Goal: Find specific page/section: Find specific page/section

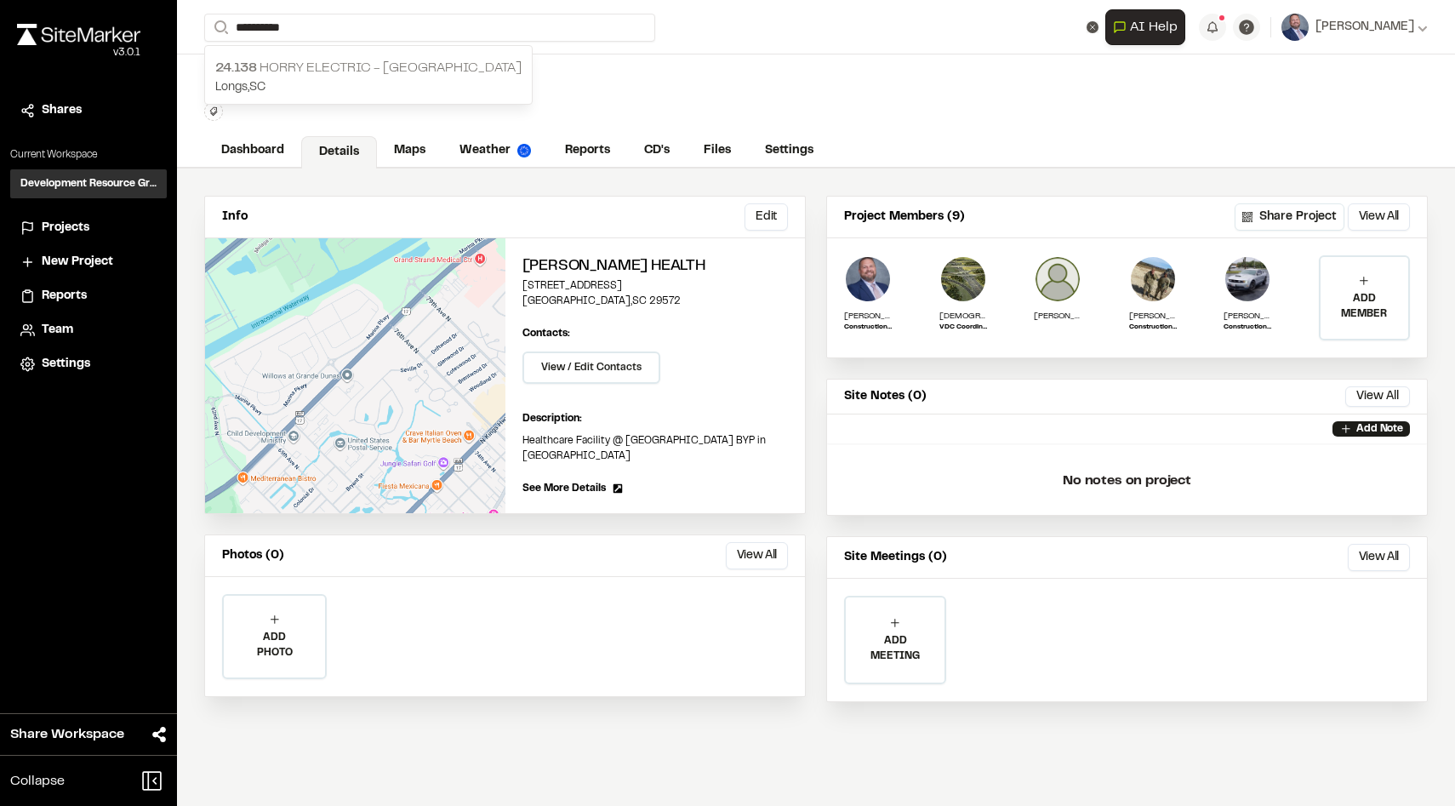
type input "**********"
click at [273, 78] on p "24.138 Horry Electric - [GEOGRAPHIC_DATA] Substation" at bounding box center [368, 68] width 306 height 20
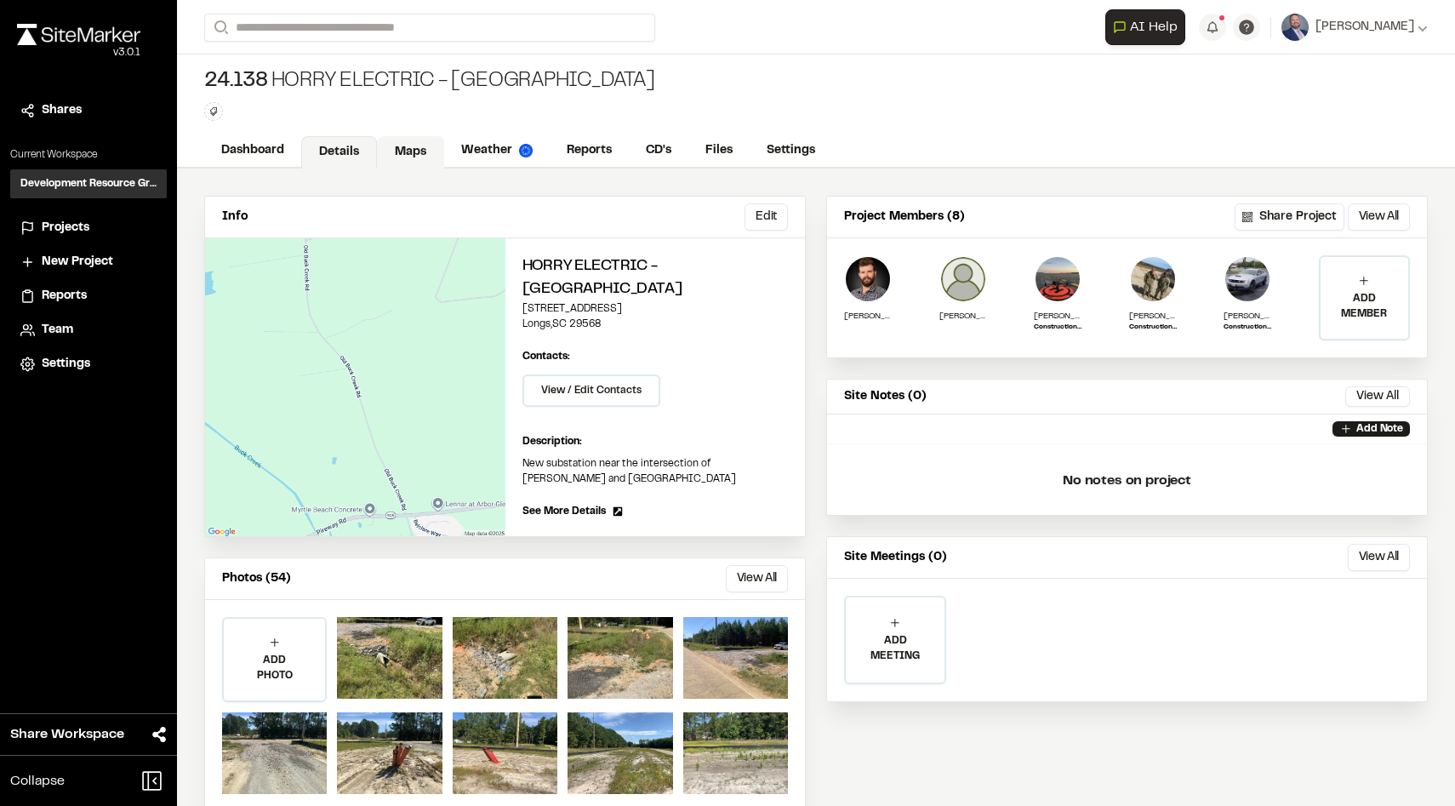
click at [411, 158] on link "Maps" at bounding box center [410, 152] width 67 height 32
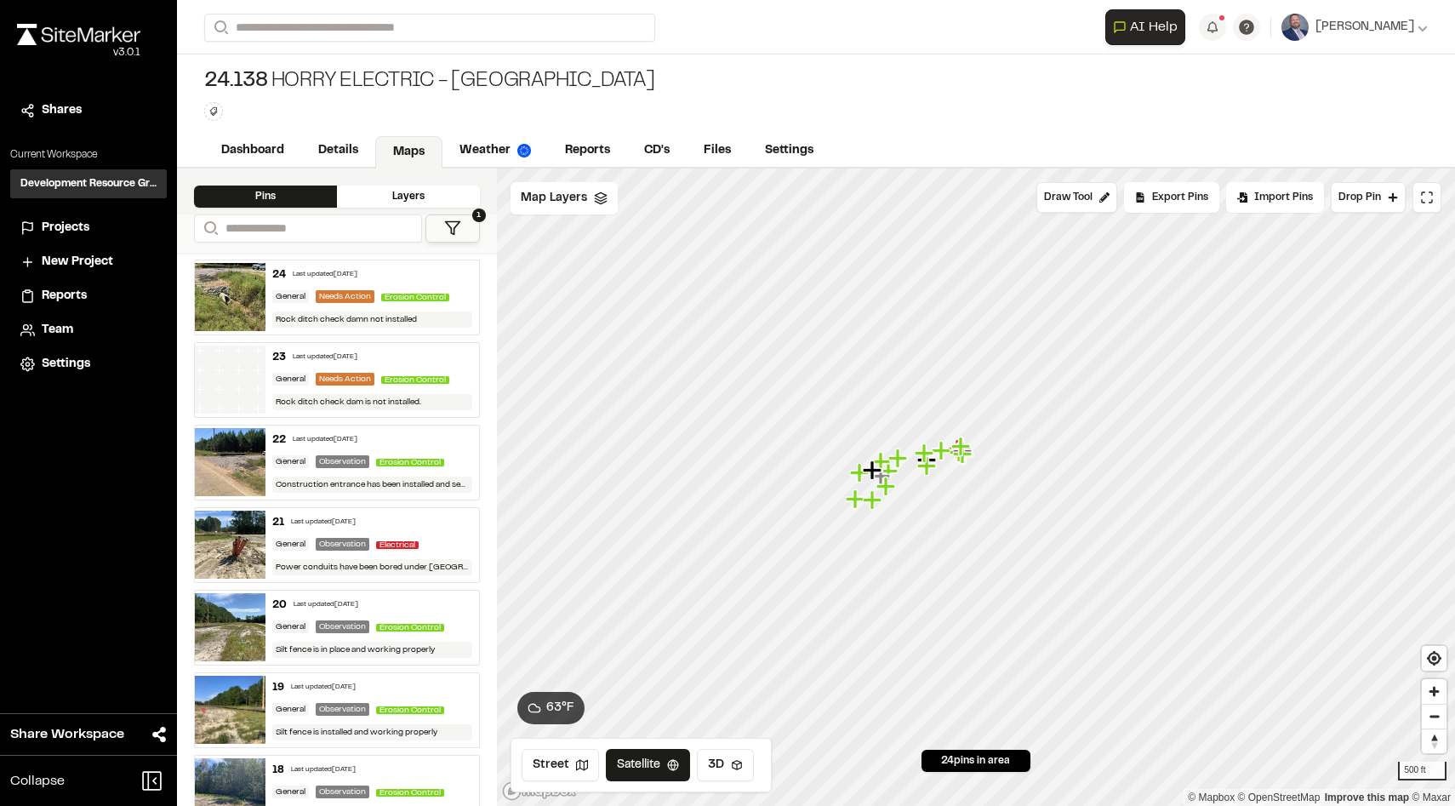
click at [448, 223] on polygon at bounding box center [452, 228] width 14 height 13
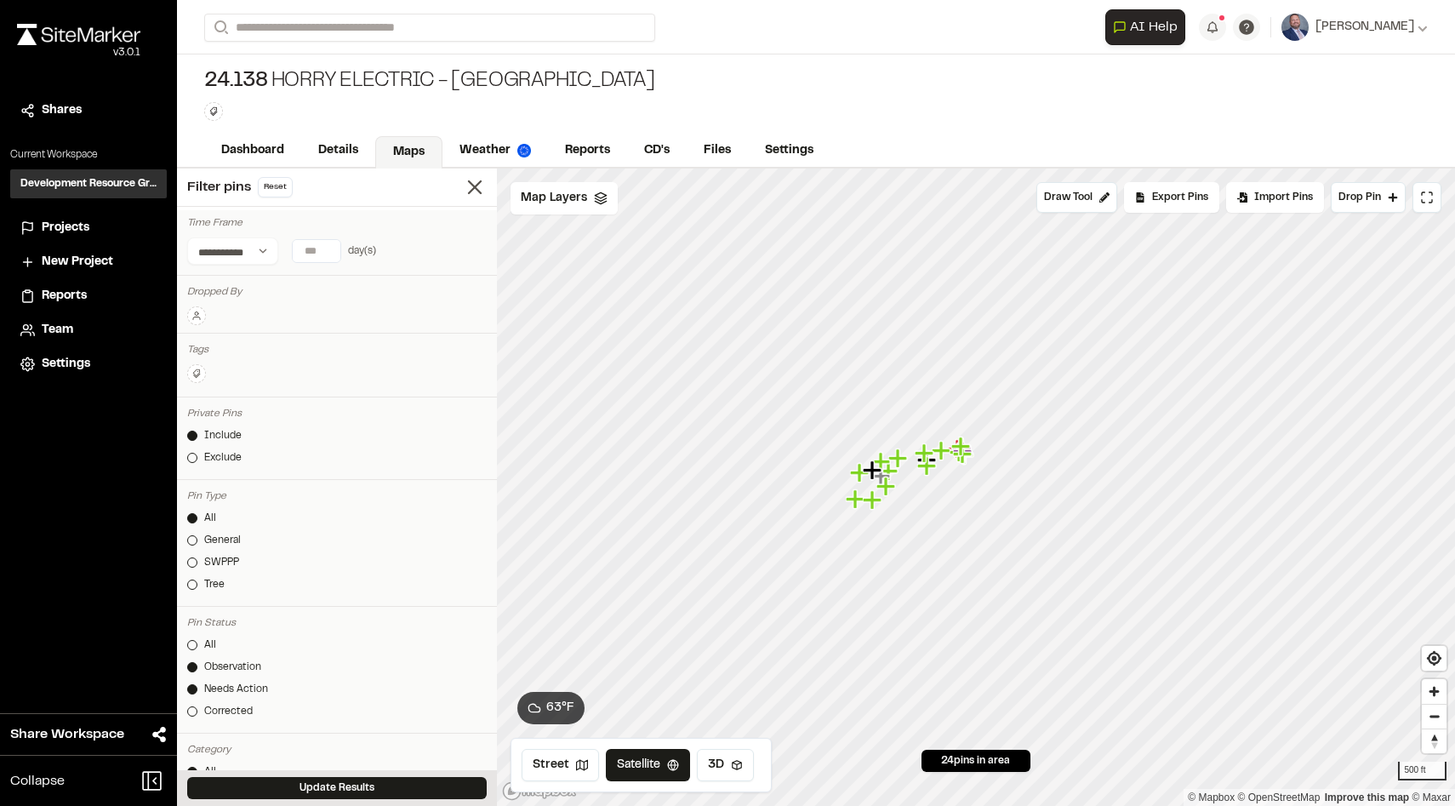
click at [317, 256] on input "number" at bounding box center [317, 251] width 48 height 22
click at [265, 292] on button "7 days" at bounding box center [259, 284] width 44 height 27
type input "*"
click at [359, 785] on button "Update Results" at bounding box center [336, 788] width 299 height 22
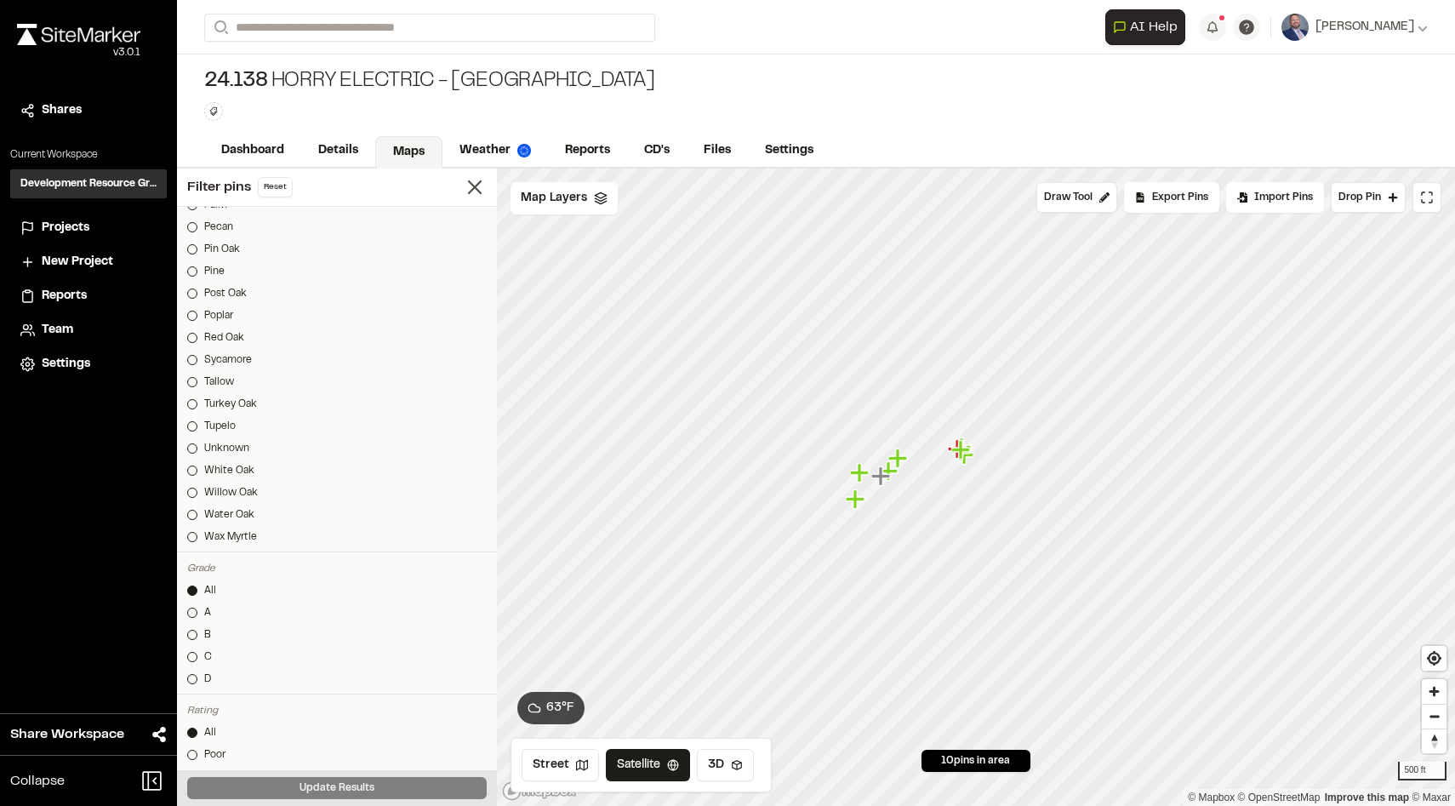
scroll to position [1934, 0]
click at [860, 498] on icon "Map marker" at bounding box center [854, 498] width 19 height 19
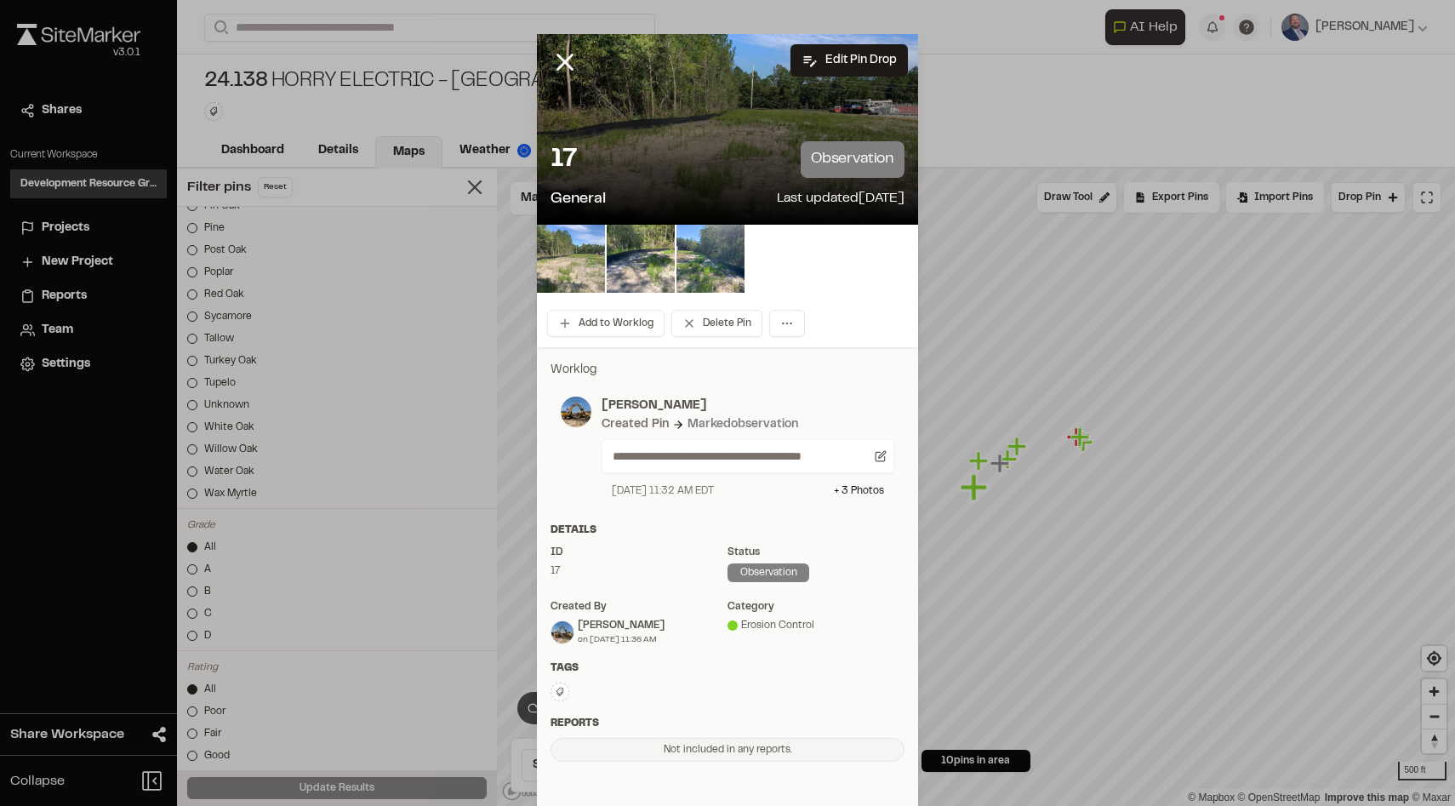
click at [576, 275] on img at bounding box center [571, 259] width 68 height 68
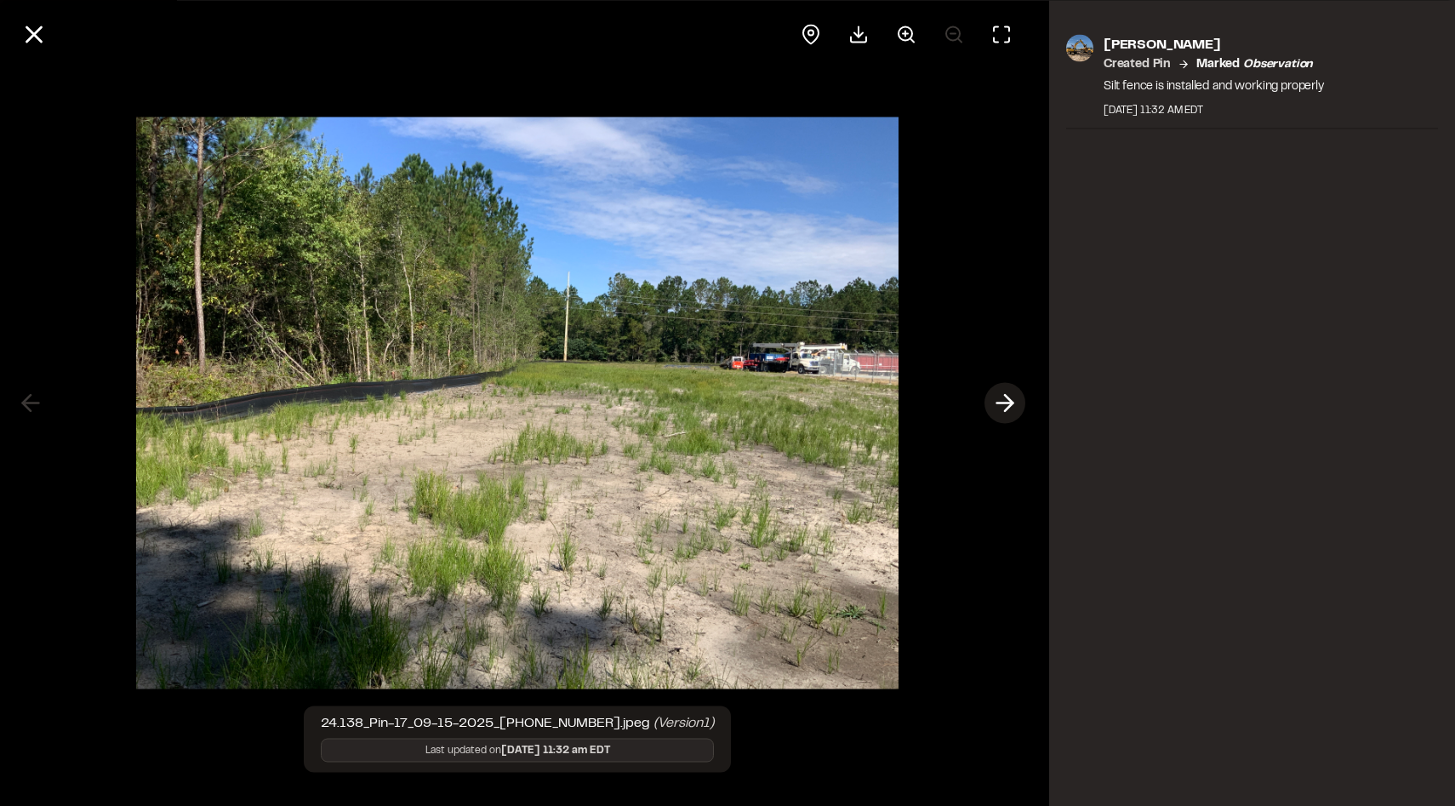
click at [1012, 396] on icon at bounding box center [1004, 403] width 27 height 29
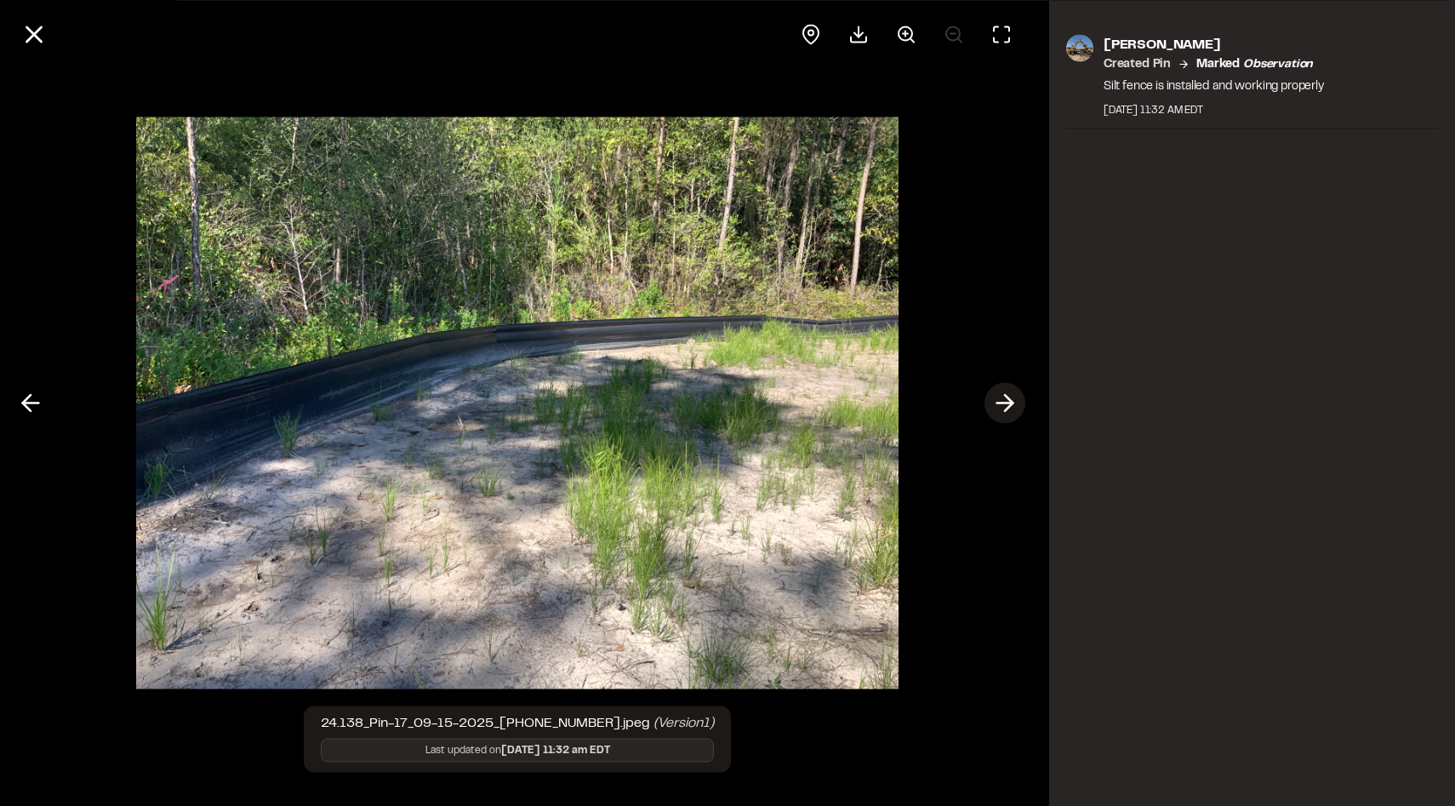
click at [1012, 396] on icon at bounding box center [1004, 403] width 27 height 29
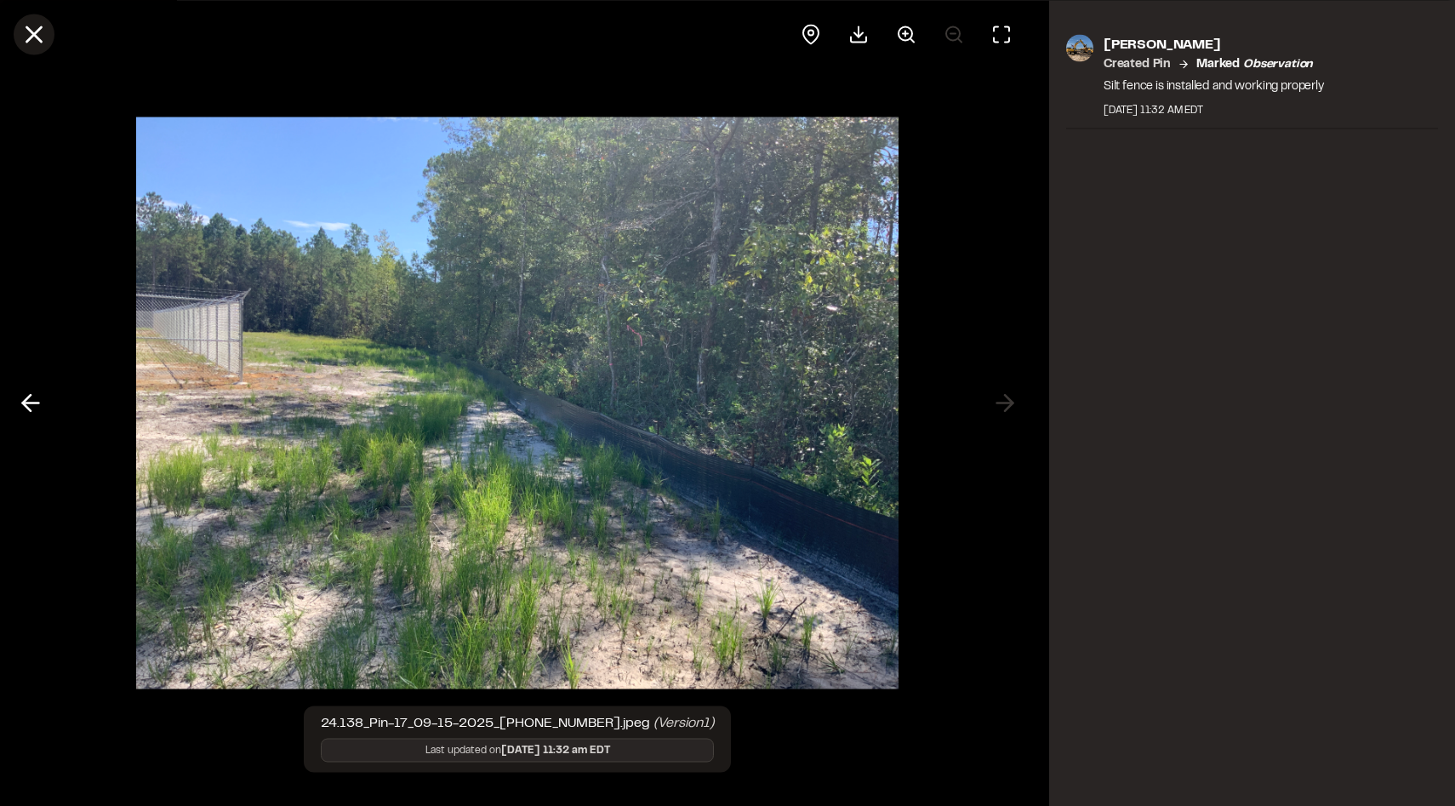
click at [30, 37] on line at bounding box center [34, 34] width 14 height 14
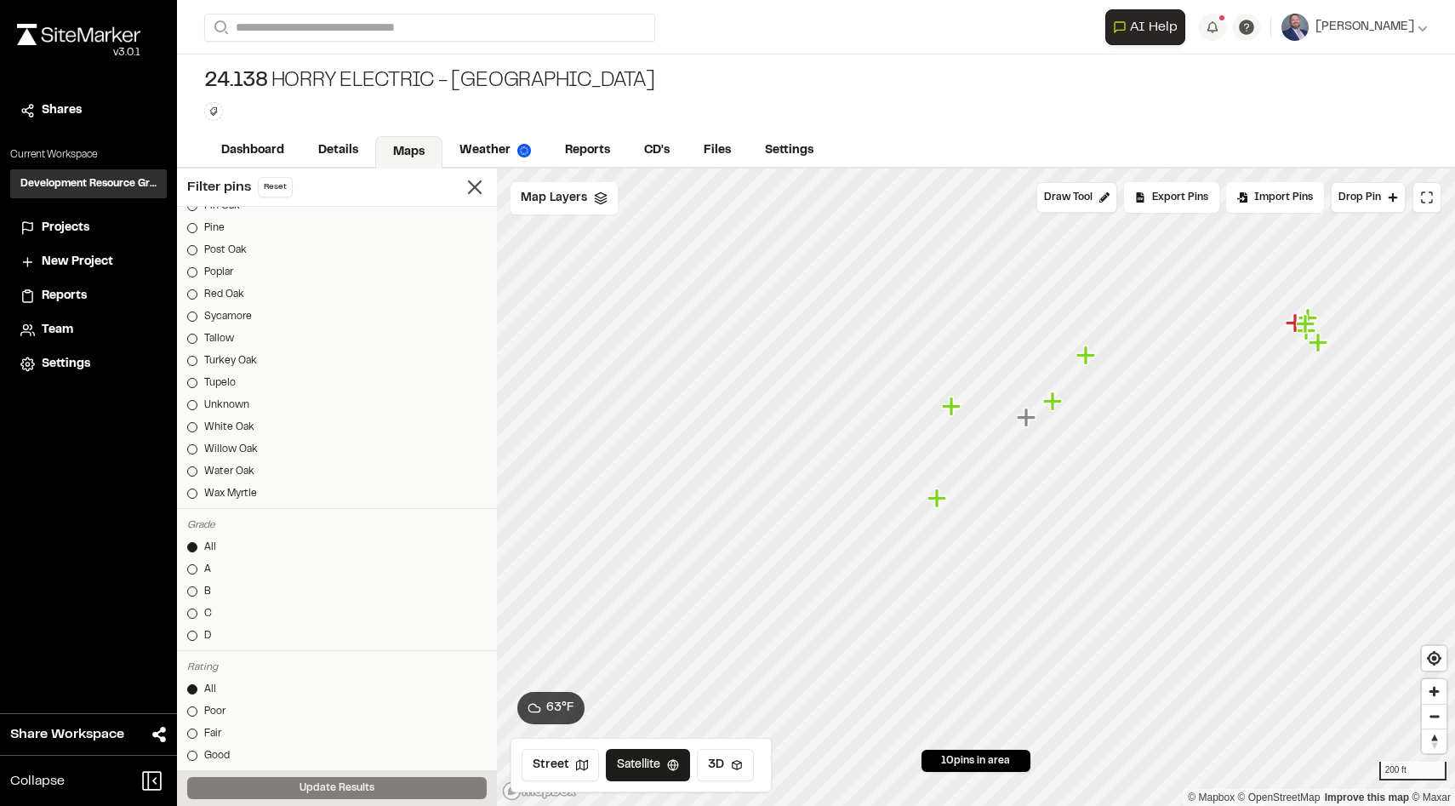
click at [952, 413] on icon "Map marker" at bounding box center [950, 405] width 19 height 19
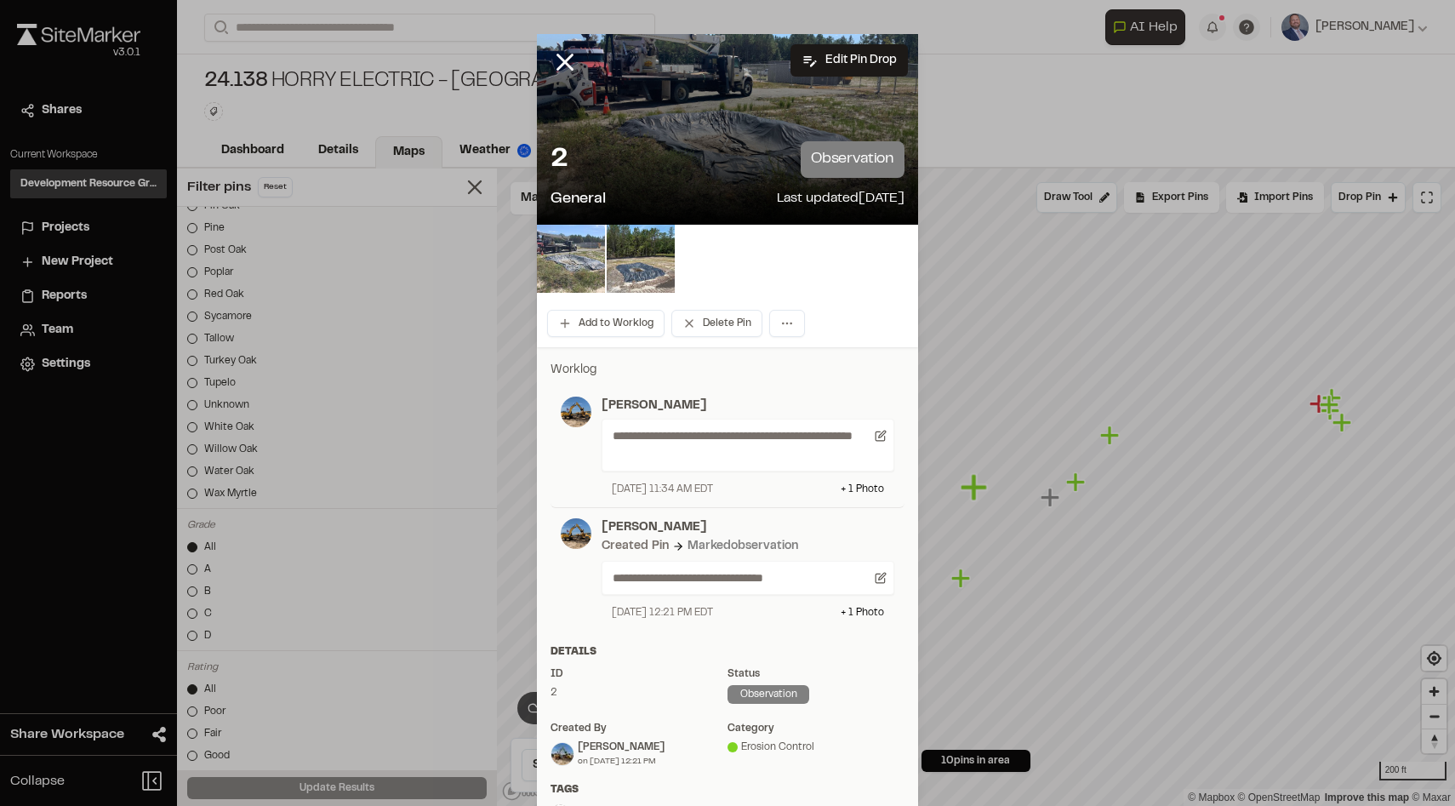
click at [552, 277] on img at bounding box center [571, 259] width 68 height 68
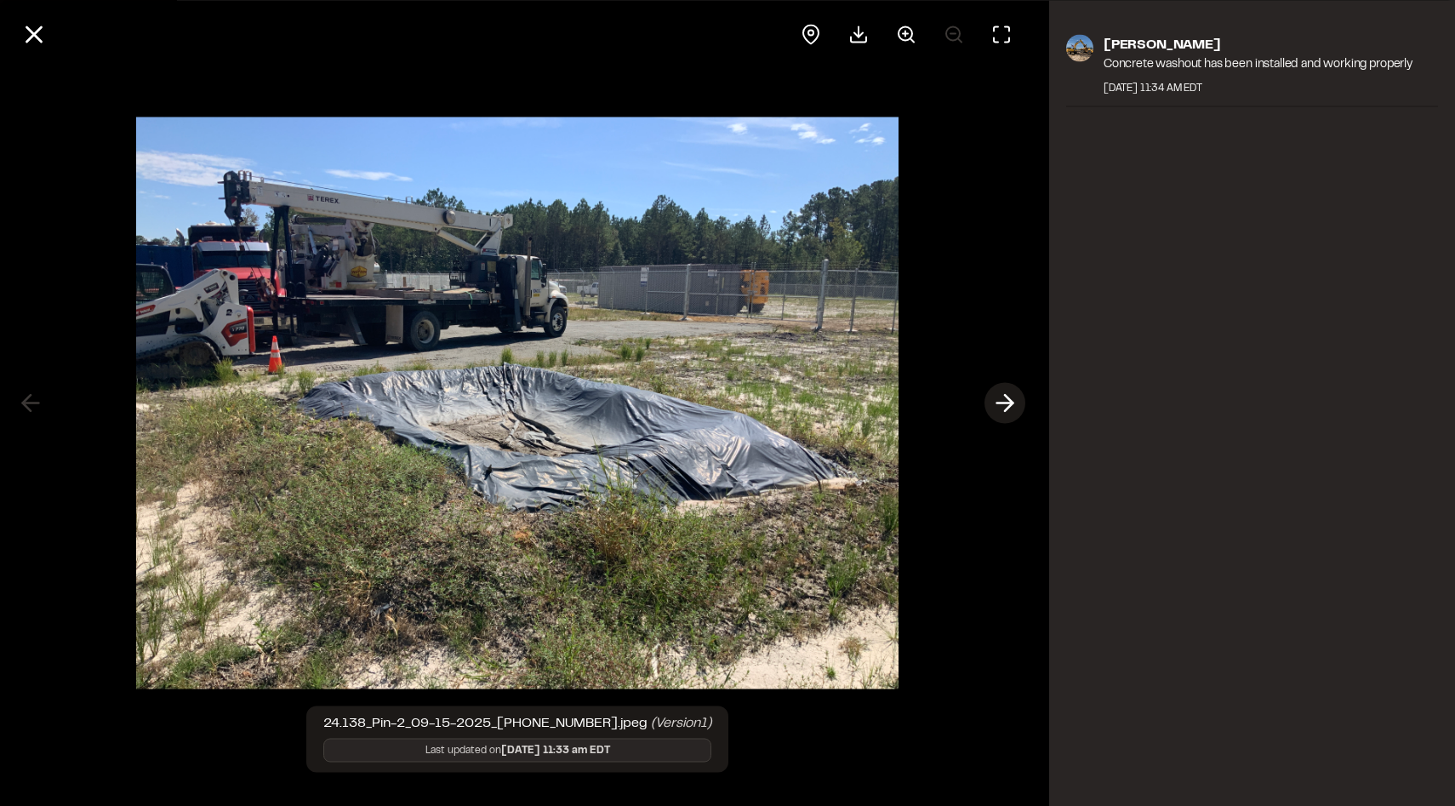
click at [1016, 404] on icon at bounding box center [1004, 403] width 27 height 29
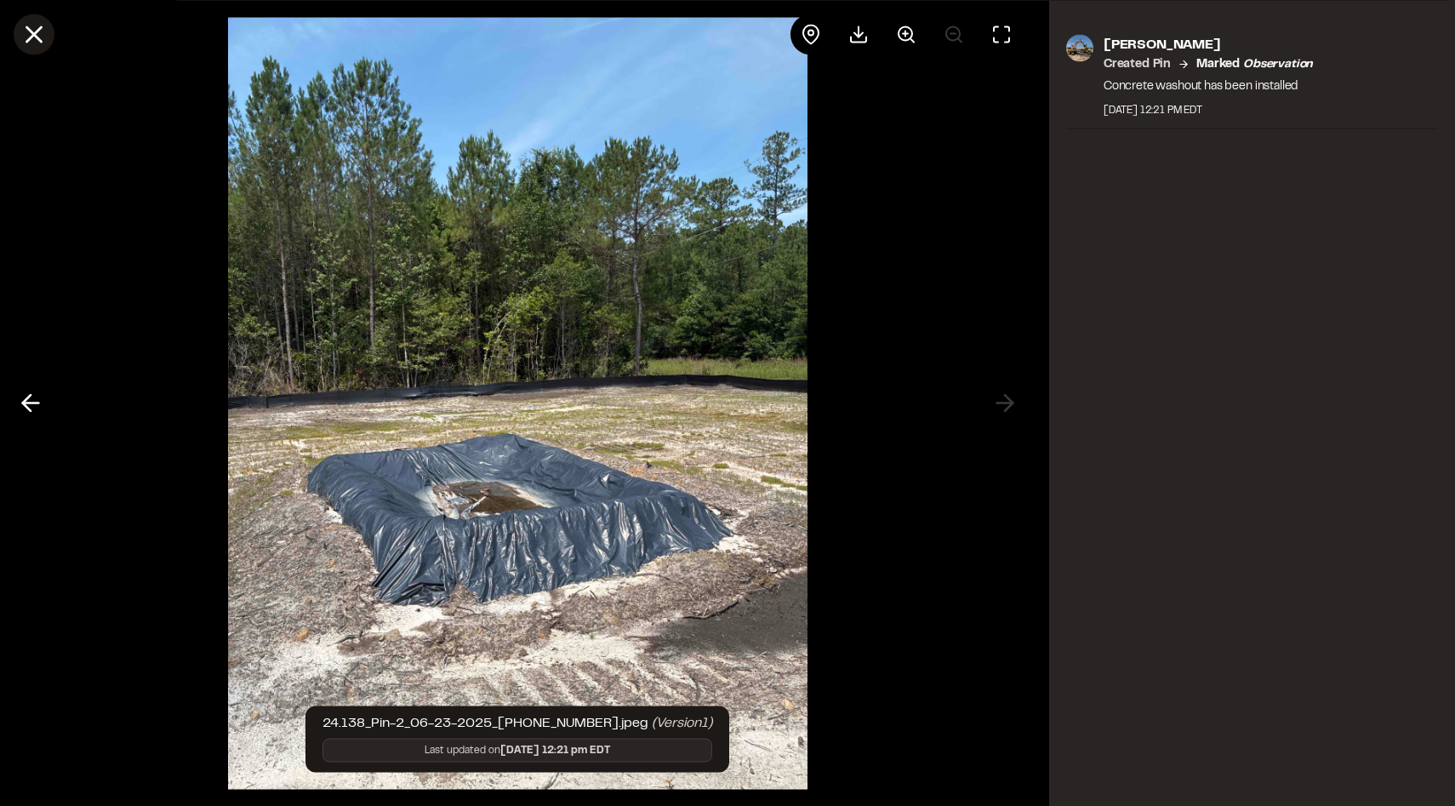
click at [34, 30] on icon at bounding box center [34, 34] width 29 height 29
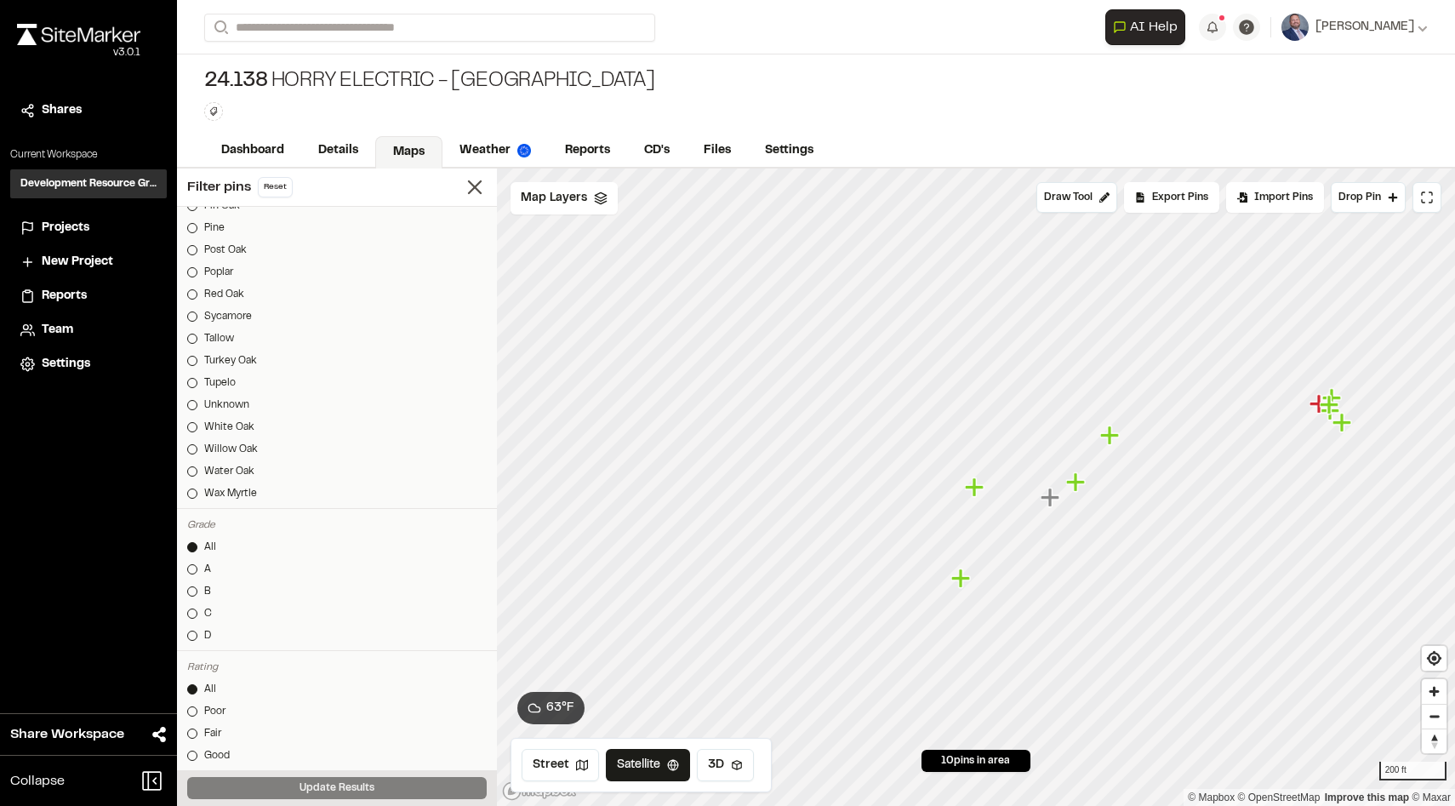
click at [1050, 503] on icon "Map marker" at bounding box center [1049, 497] width 19 height 19
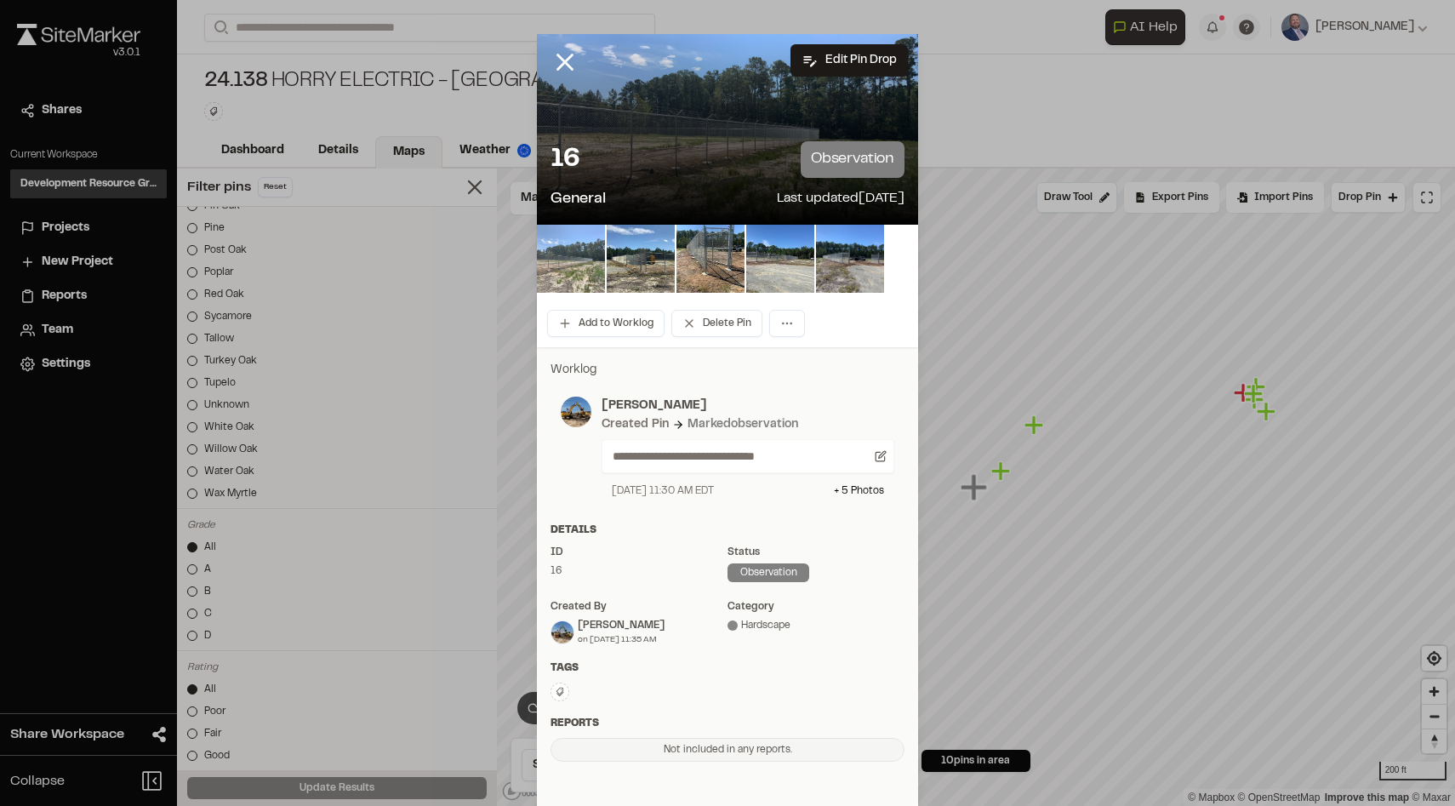
click at [576, 263] on img at bounding box center [571, 259] width 68 height 68
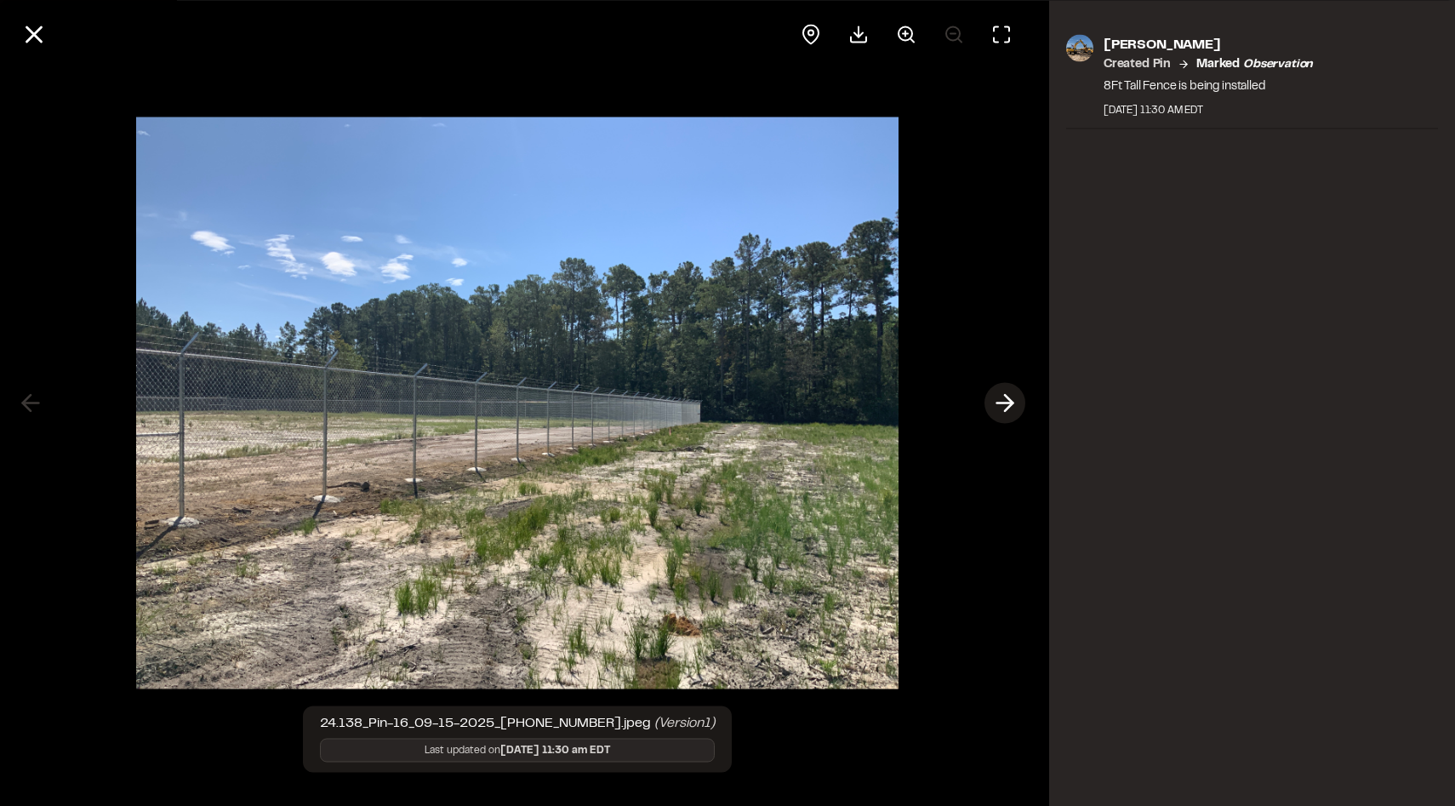
click at [1004, 414] on icon at bounding box center [1004, 403] width 27 height 29
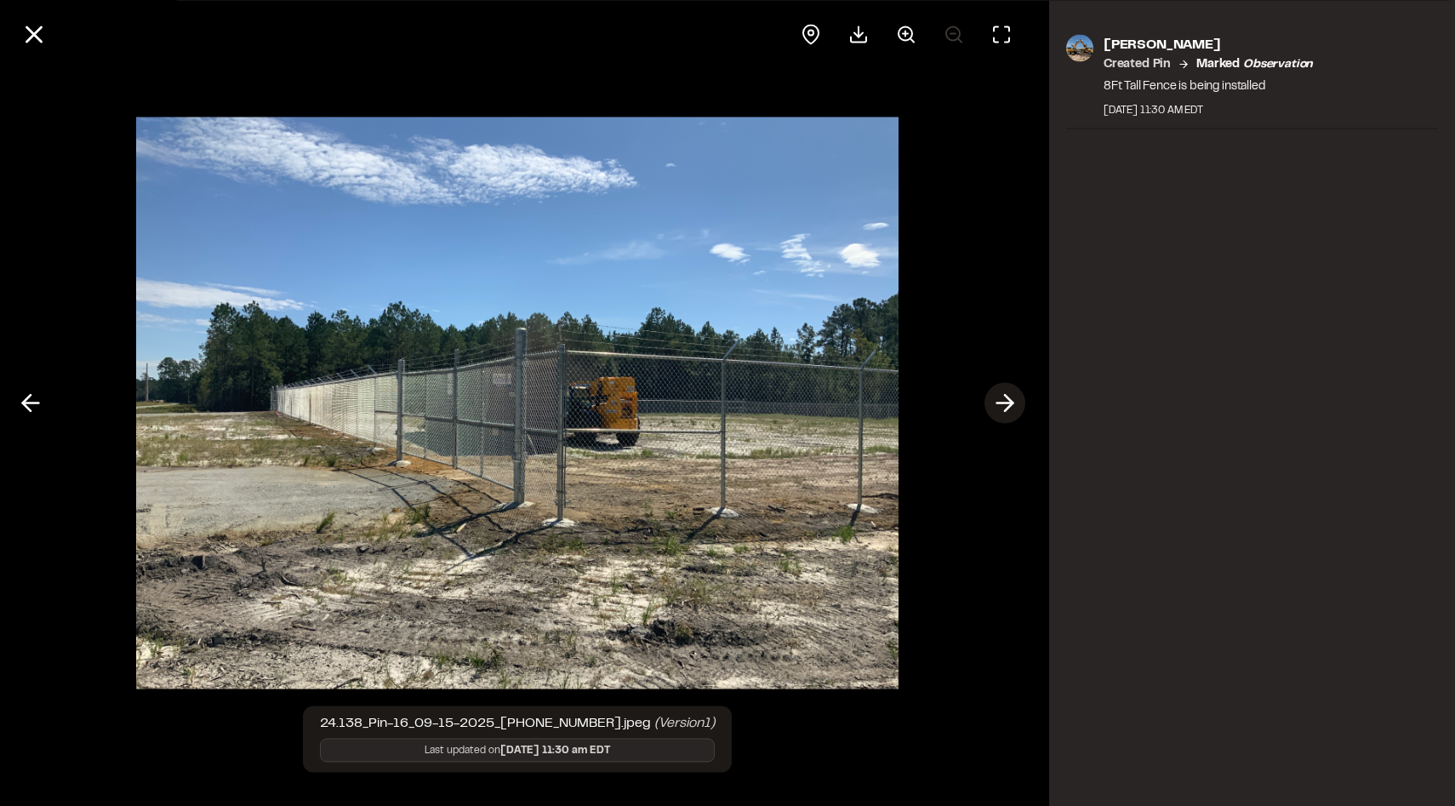
click at [1005, 409] on polyline at bounding box center [1009, 403] width 8 height 16
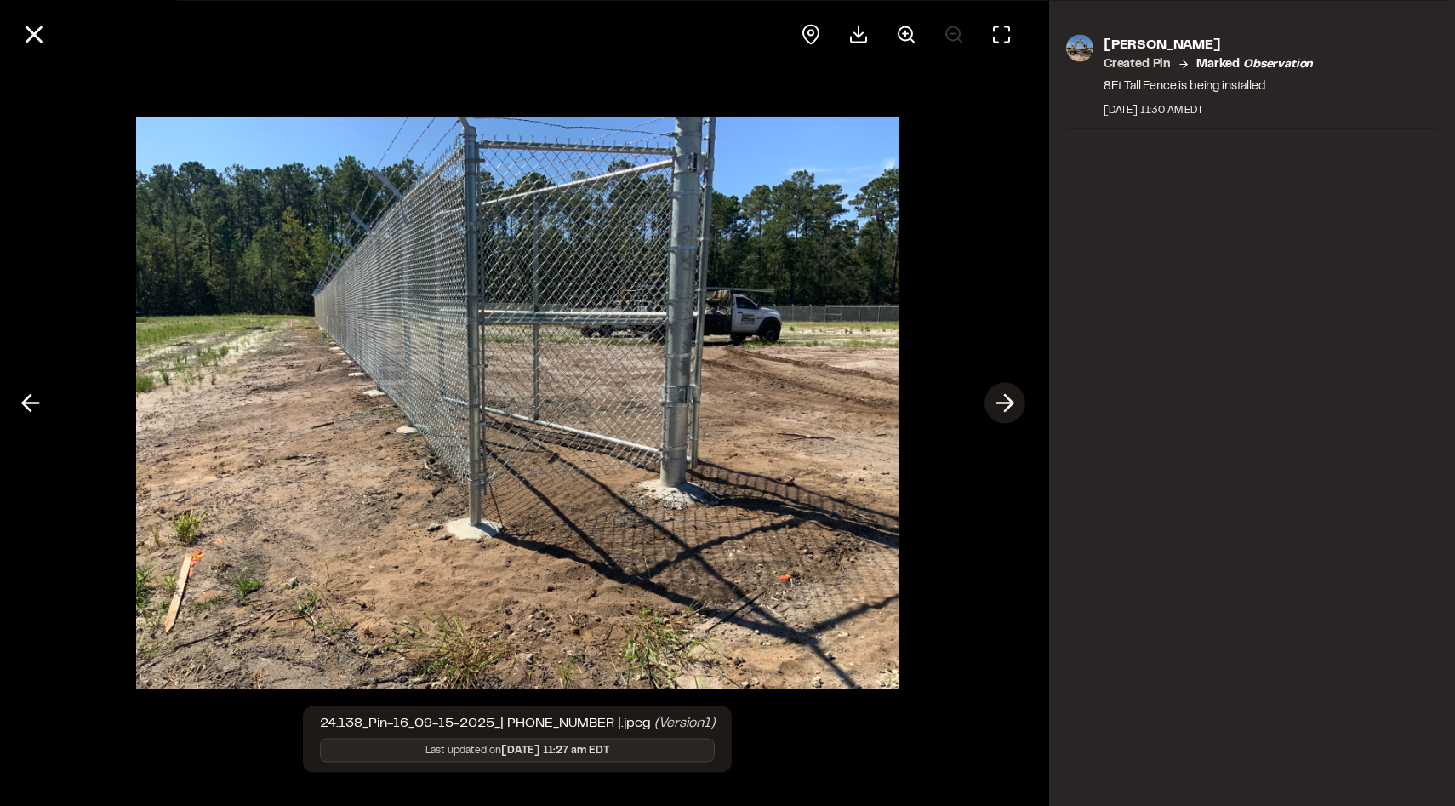
click at [1005, 409] on polyline at bounding box center [1009, 403] width 8 height 16
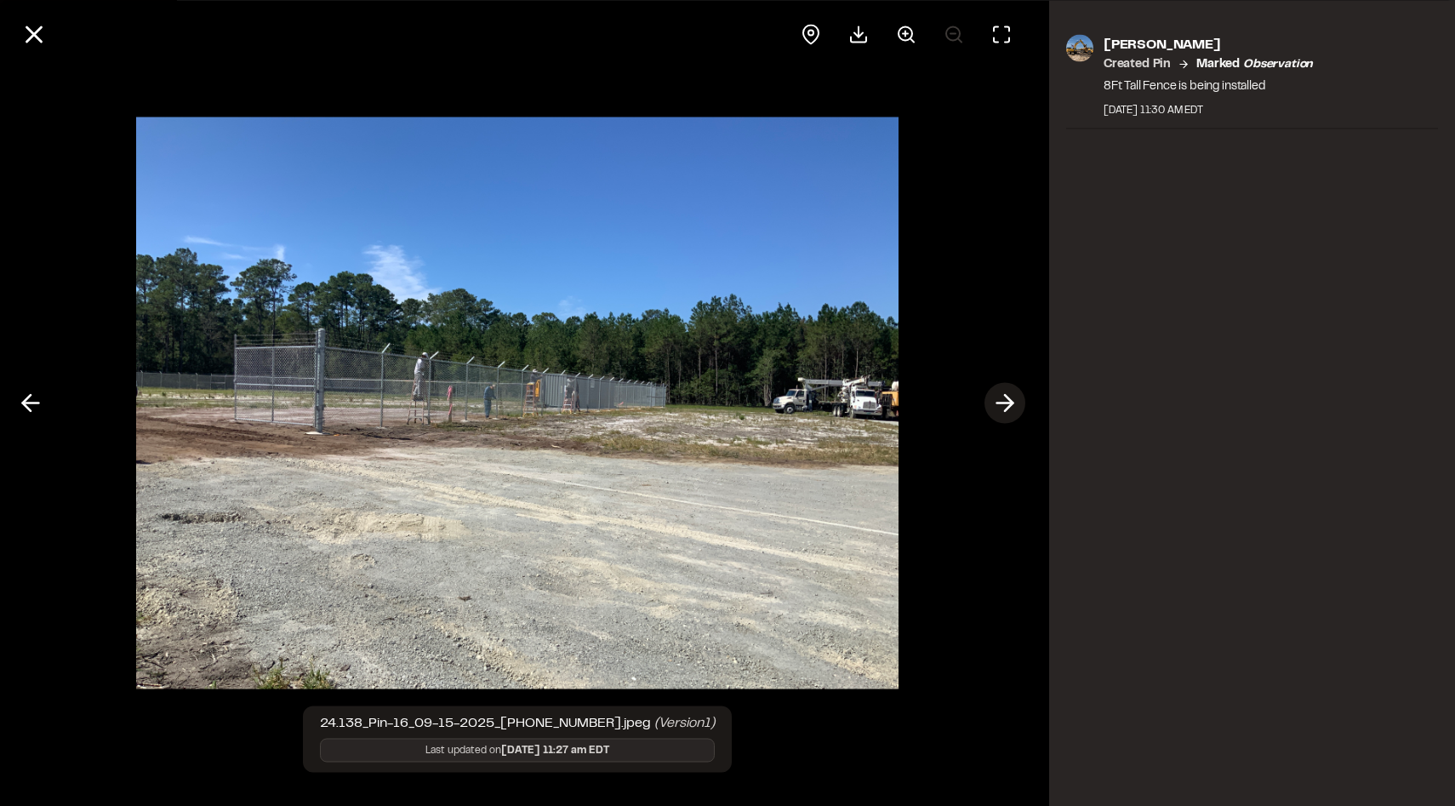
click at [1005, 409] on polyline at bounding box center [1009, 403] width 8 height 16
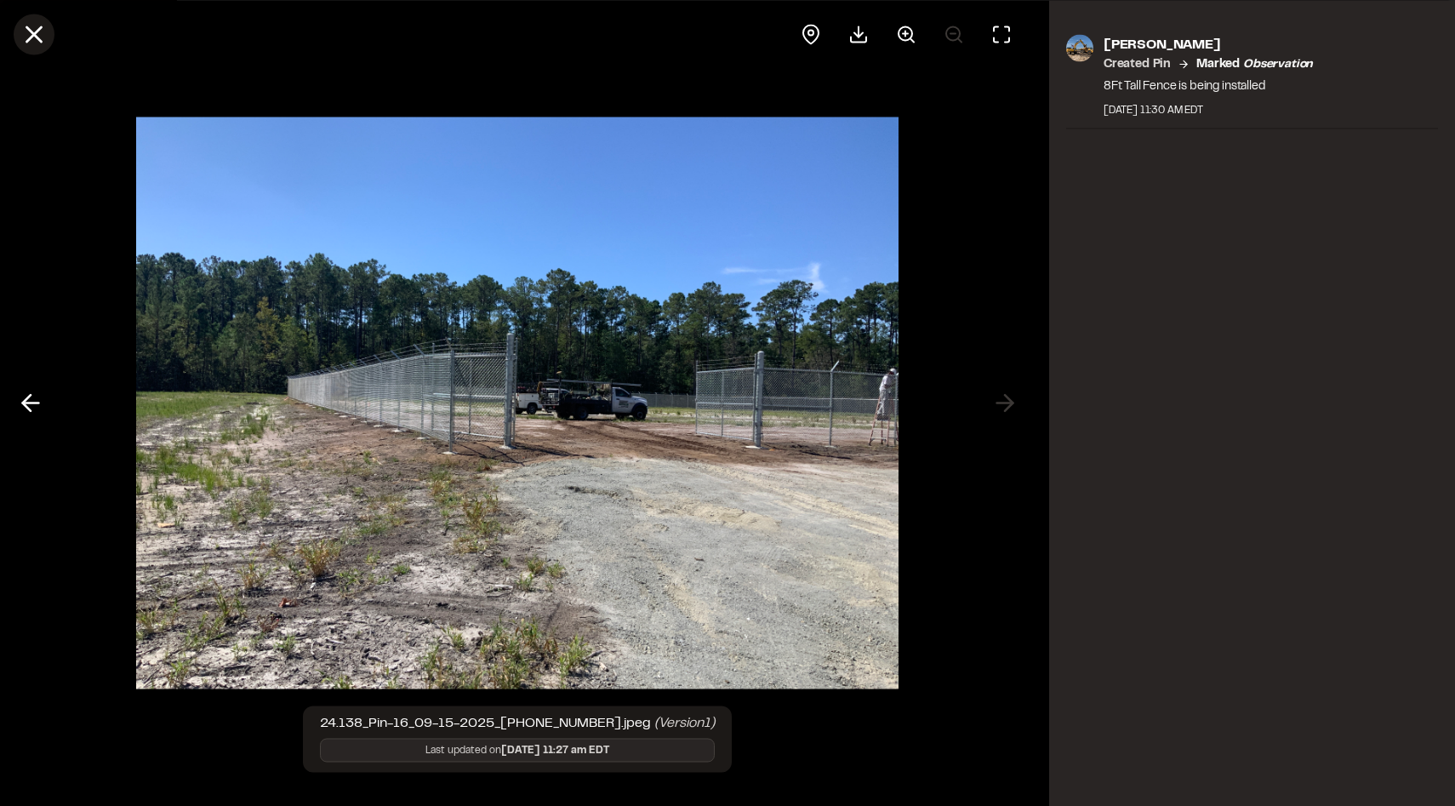
click at [36, 32] on line at bounding box center [34, 34] width 14 height 14
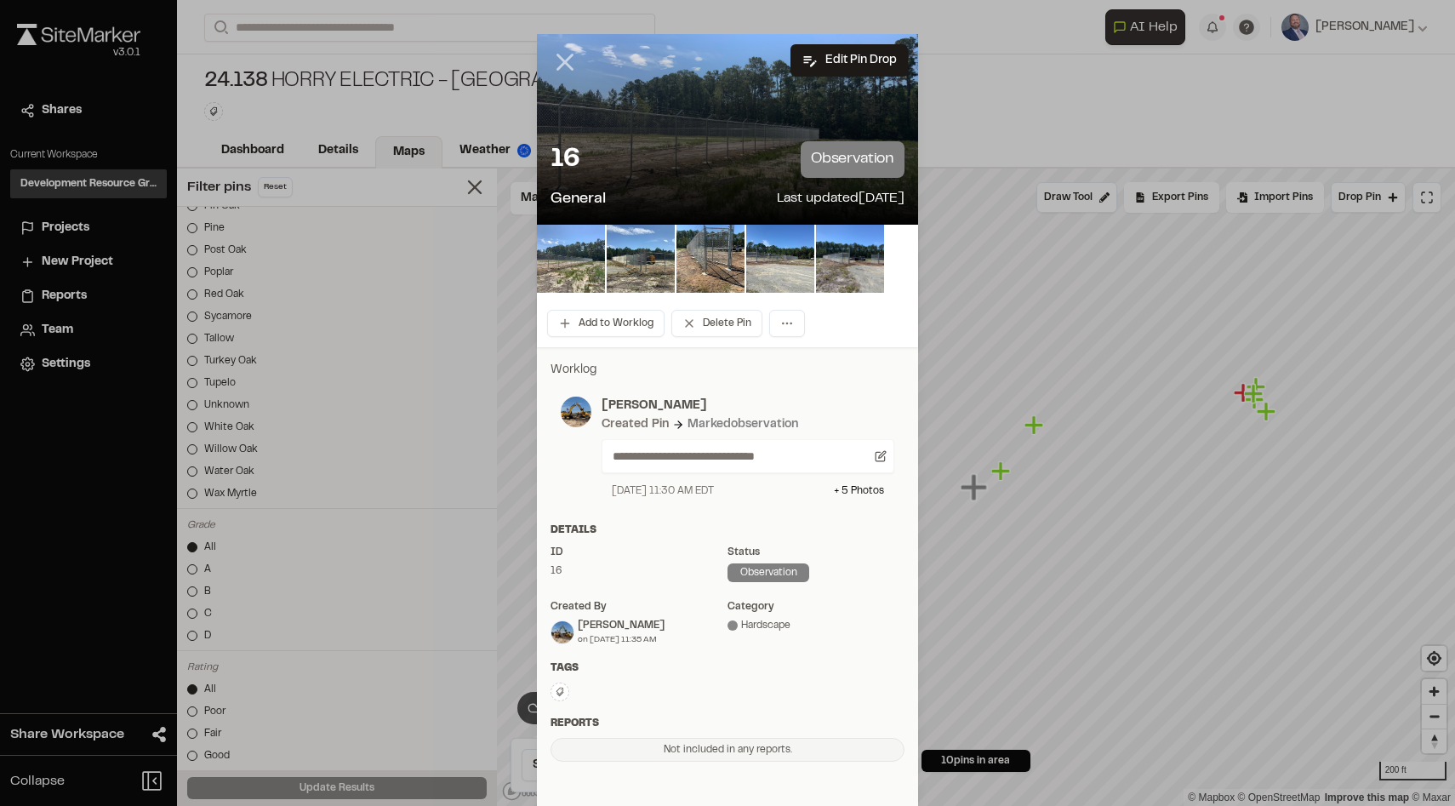
click at [565, 59] on icon at bounding box center [564, 62] width 29 height 29
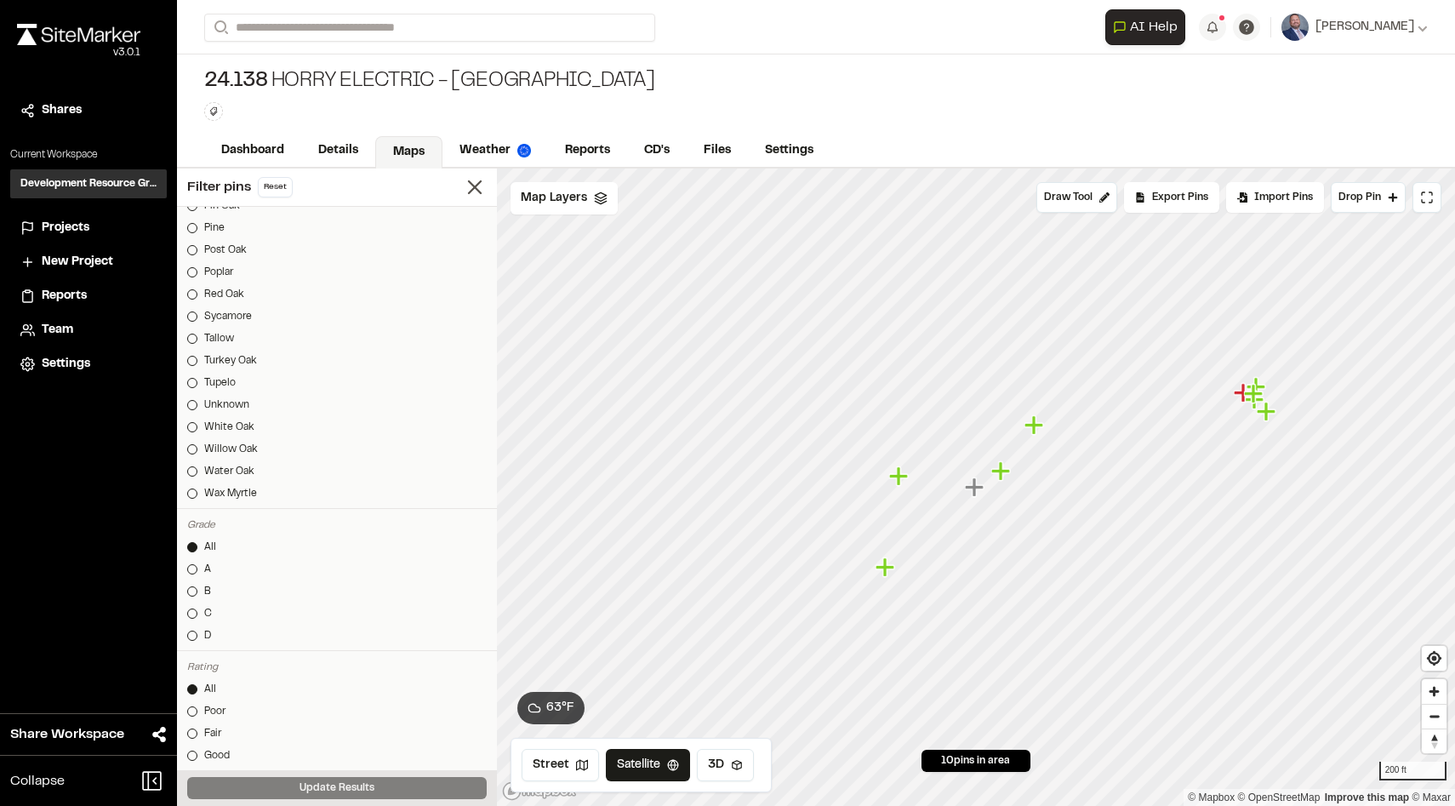
click at [49, 232] on span "Projects" at bounding box center [66, 228] width 48 height 19
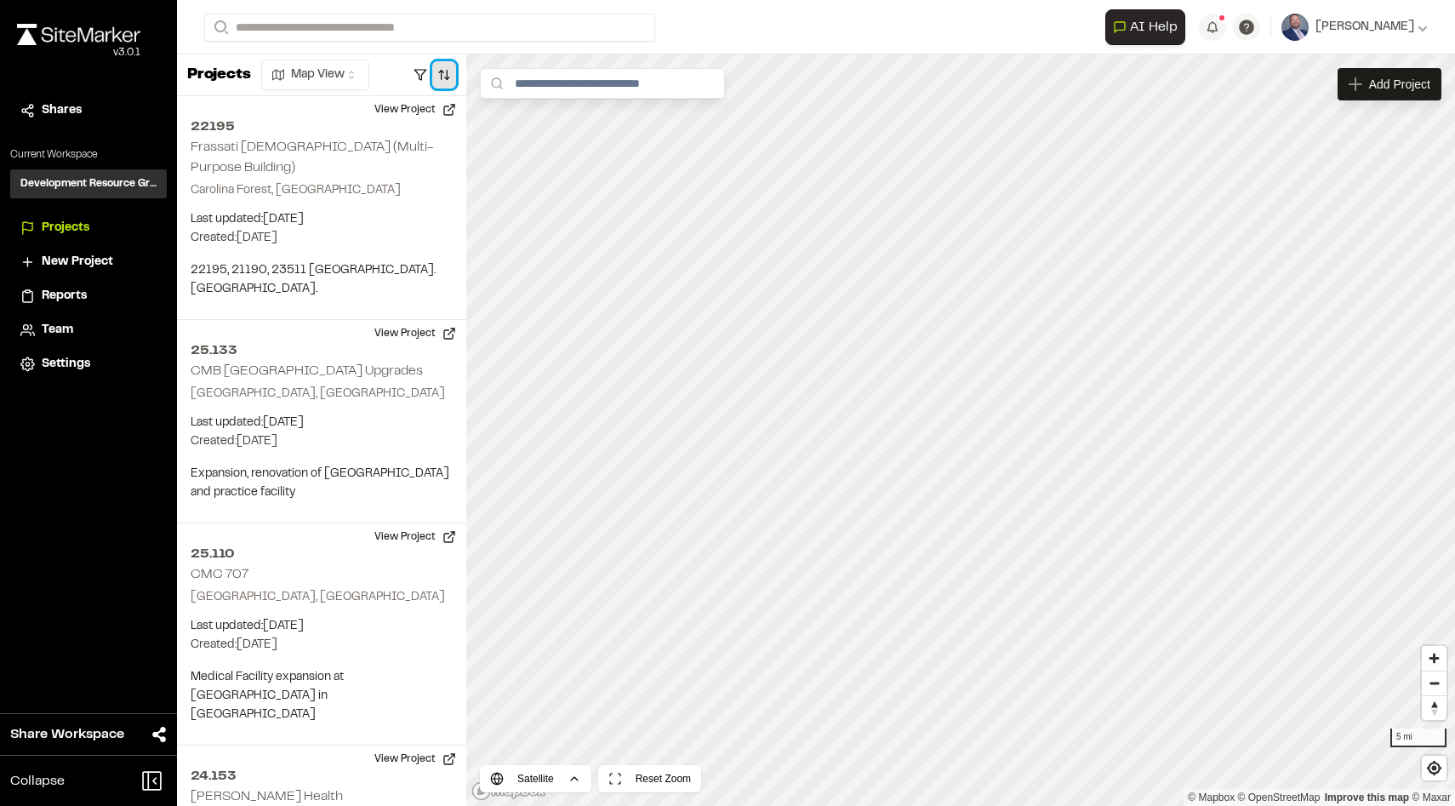
click at [445, 74] on button "button" at bounding box center [444, 74] width 24 height 27
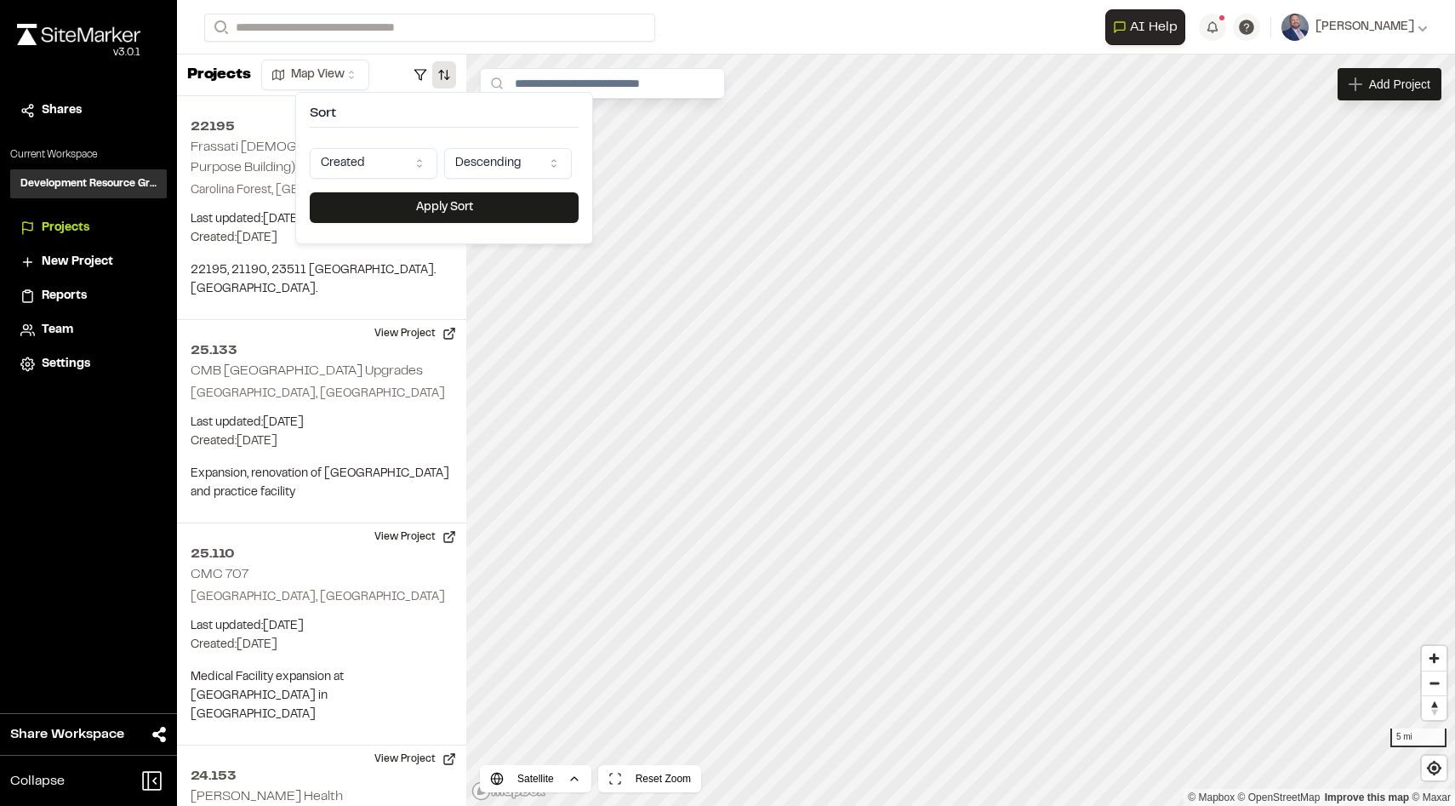
click at [420, 162] on html "Close sidebar v 3.0.1 Shares Current Workspace Development Resource Group DR Pr…" at bounding box center [727, 403] width 1455 height 806
click at [471, 200] on button "Apply Sort" at bounding box center [444, 207] width 269 height 31
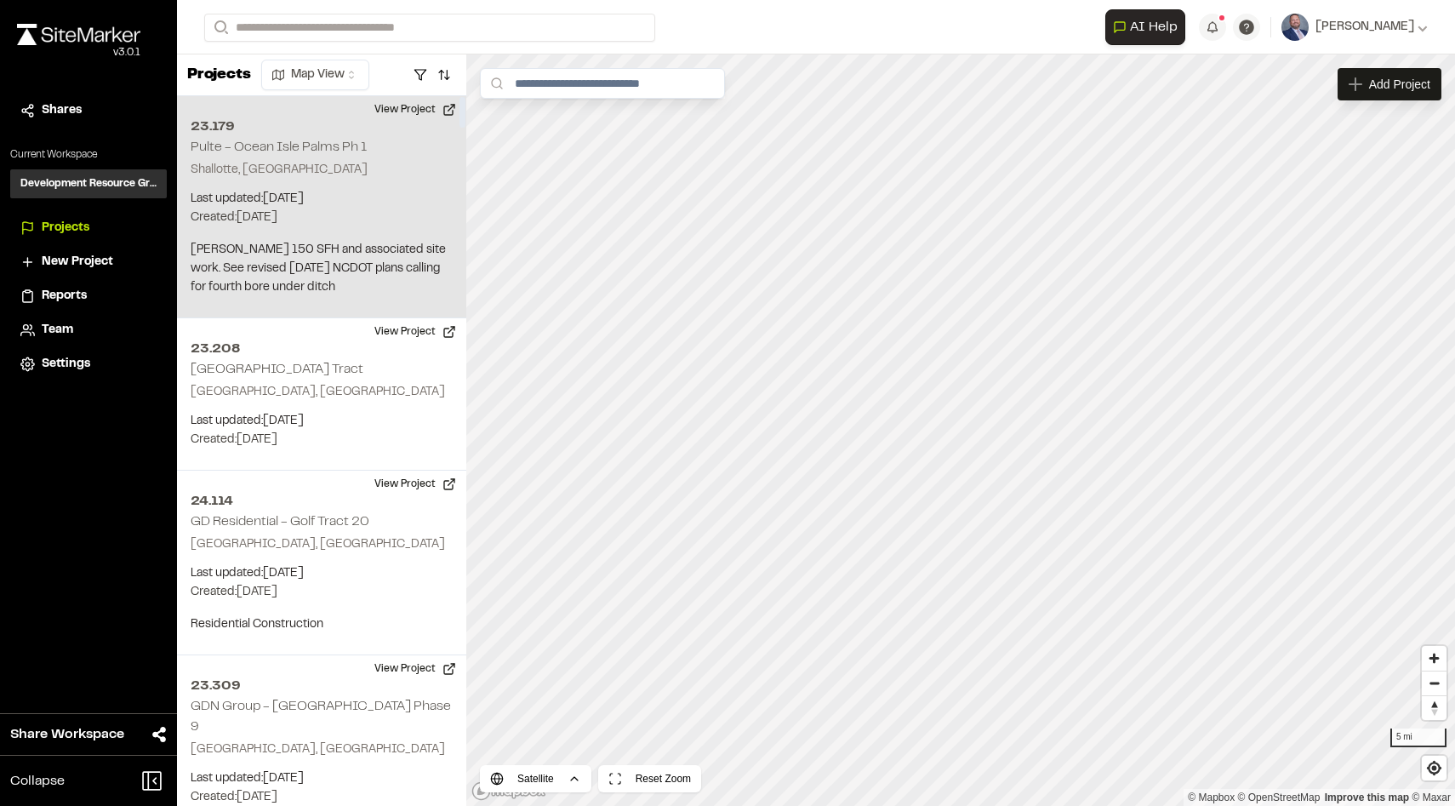
click at [415, 205] on p "Last updated: [DATE]" at bounding box center [322, 199] width 262 height 19
click at [963, 436] on div "23.179 Pulte - [GEOGRAPHIC_DATA] Palms Ph 1" at bounding box center [961, 431] width 26 height 26
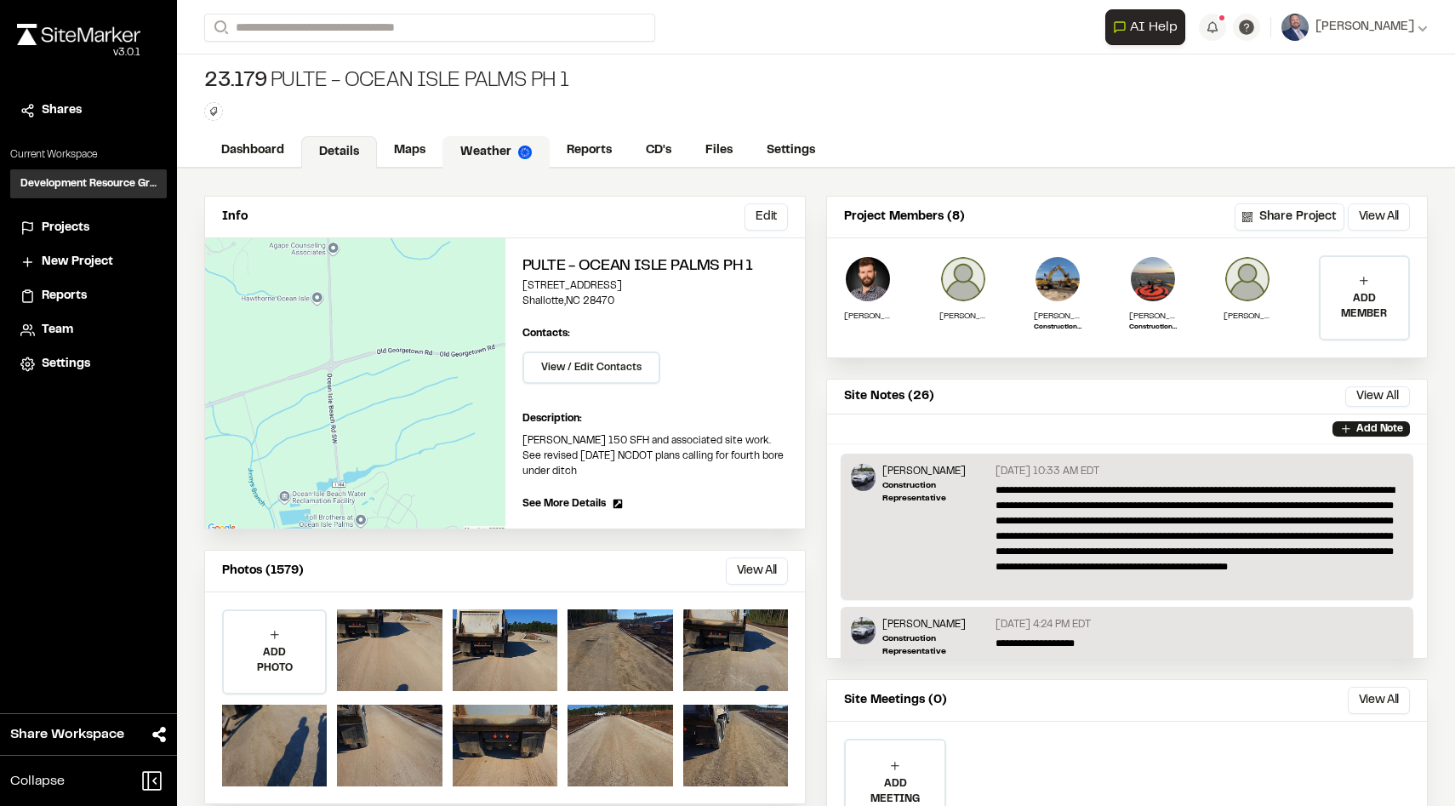
click at [453, 141] on link "Weather" at bounding box center [495, 152] width 107 height 32
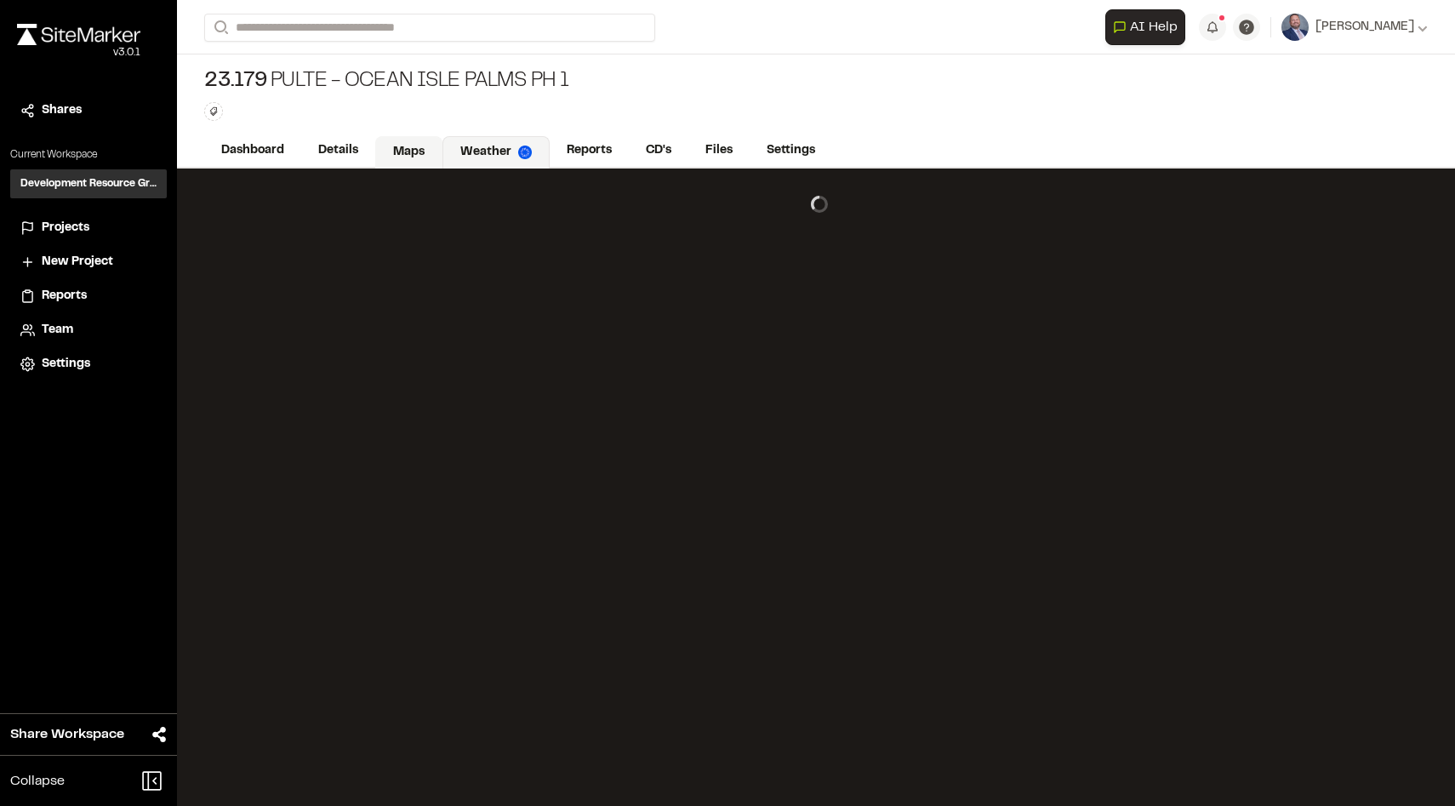
click at [423, 143] on link "Maps" at bounding box center [408, 152] width 67 height 32
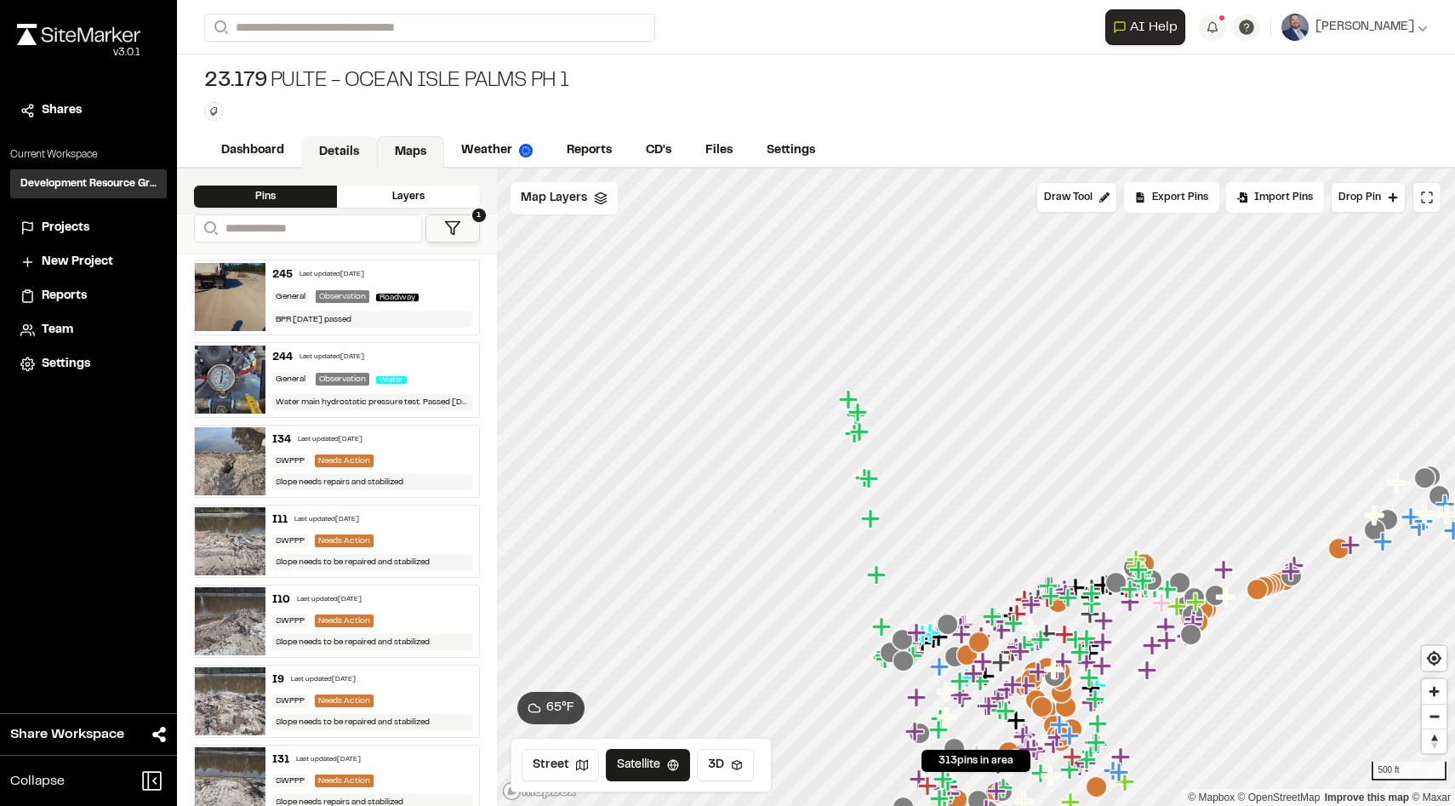
click at [329, 156] on link "Details" at bounding box center [339, 152] width 76 height 32
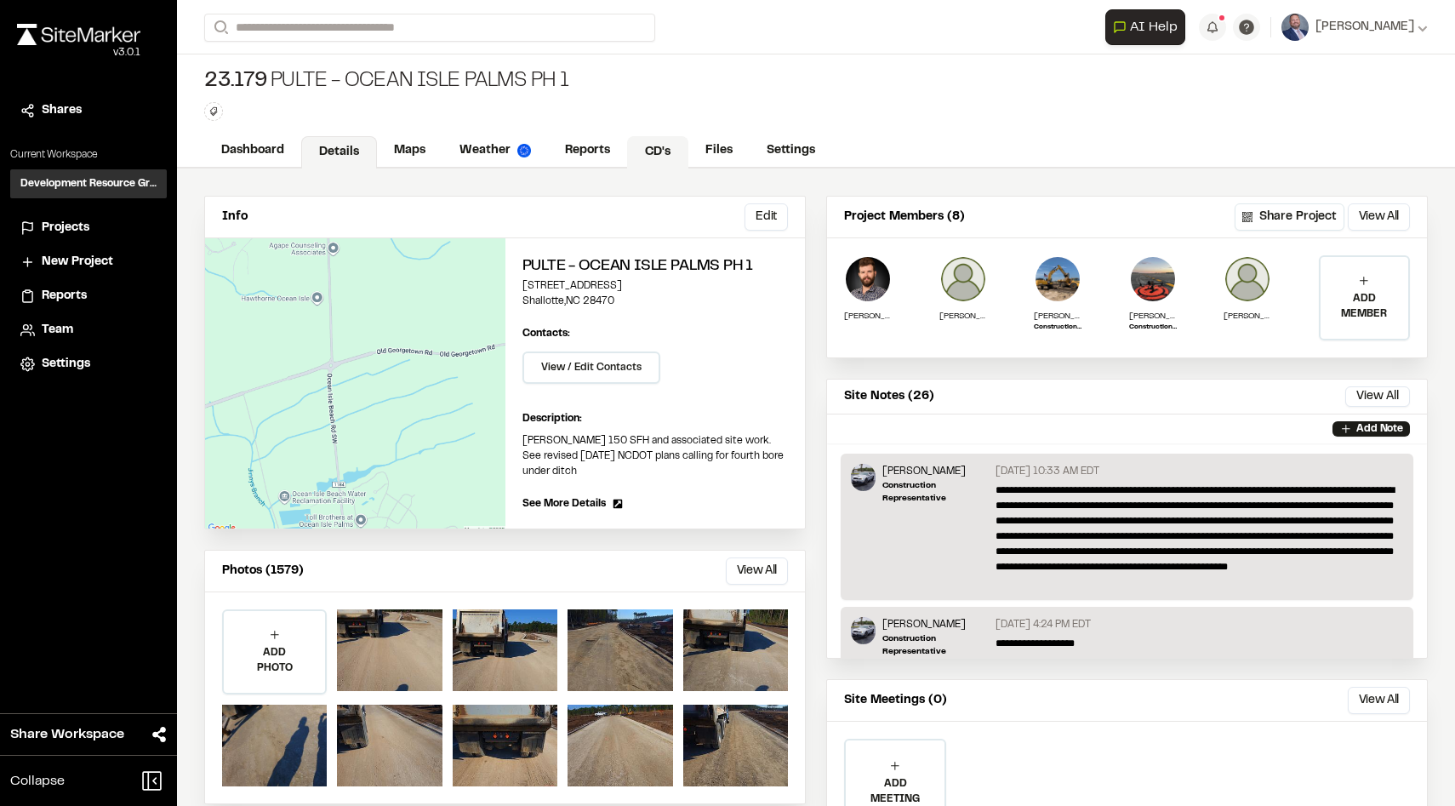
click at [653, 156] on link "CD's" at bounding box center [657, 152] width 61 height 32
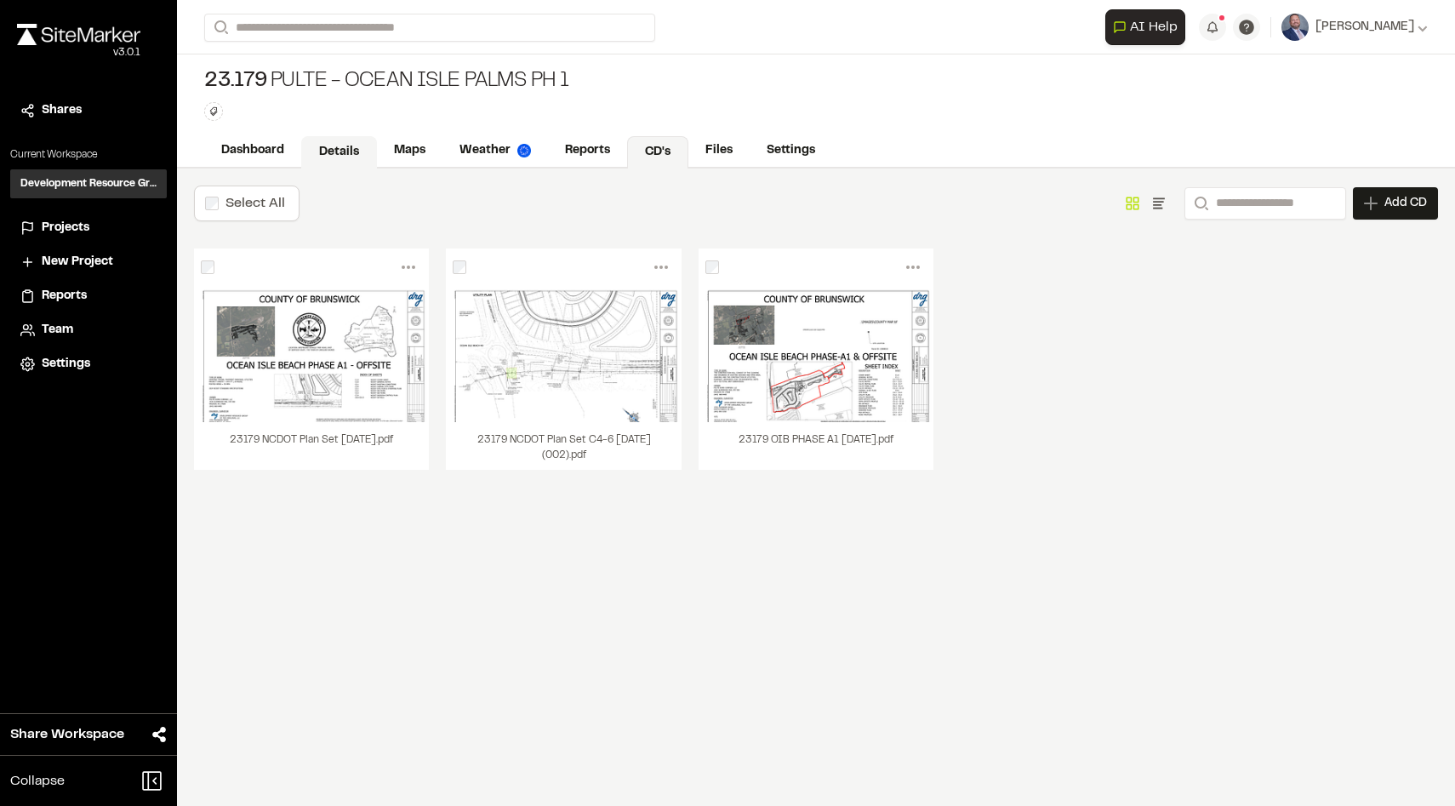
click at [371, 156] on link "Details" at bounding box center [339, 152] width 76 height 32
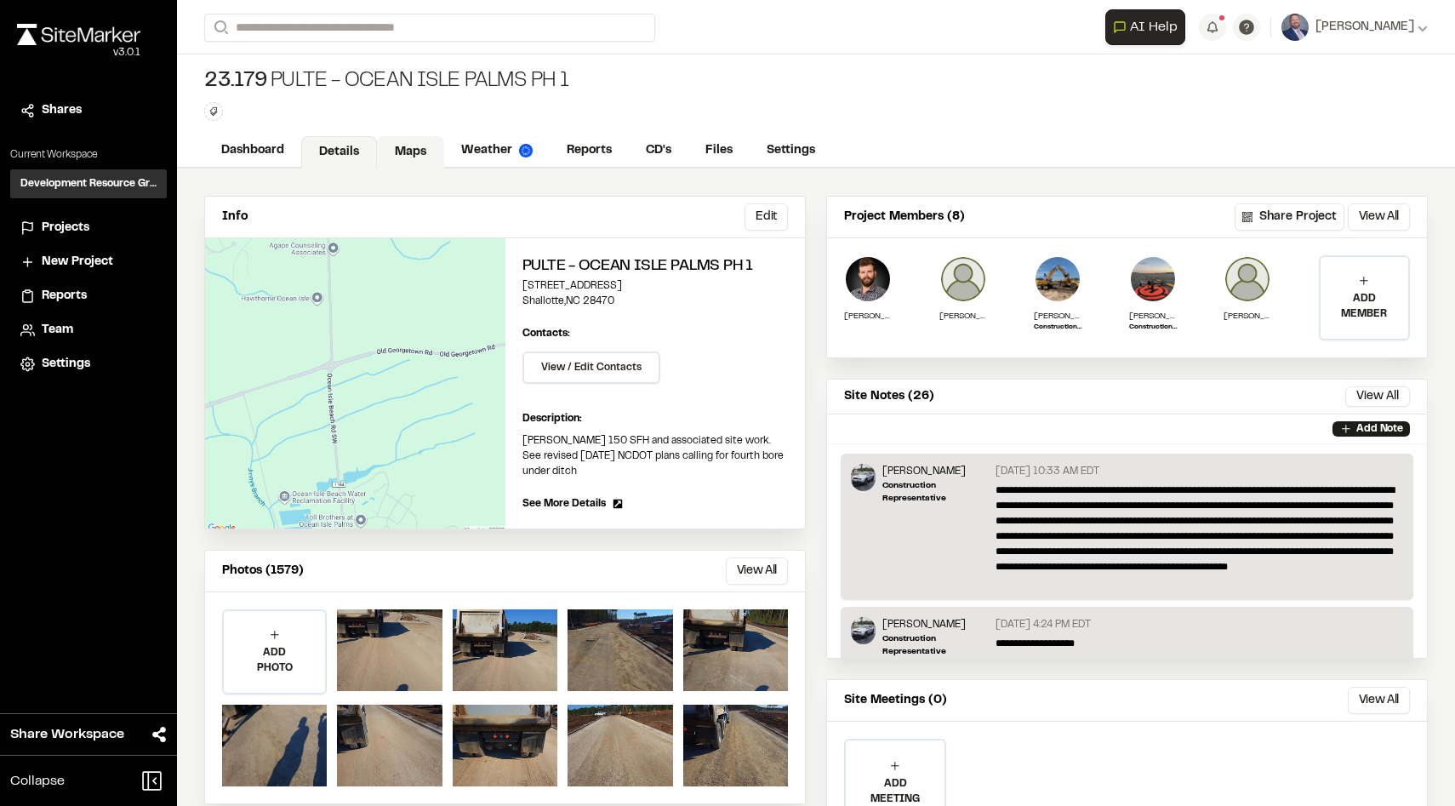
click at [412, 157] on link "Maps" at bounding box center [410, 152] width 67 height 32
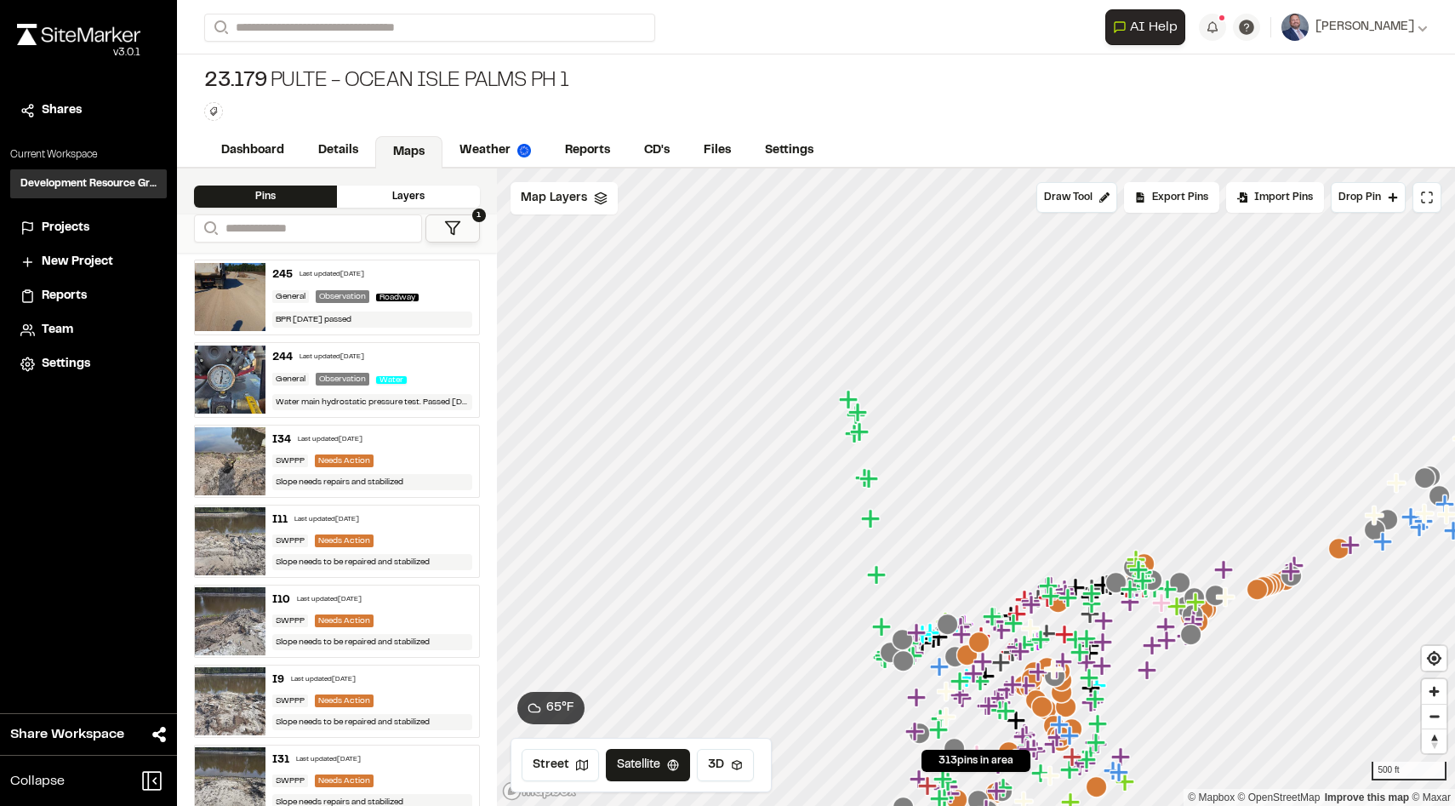
click at [449, 223] on polygon at bounding box center [452, 228] width 14 height 13
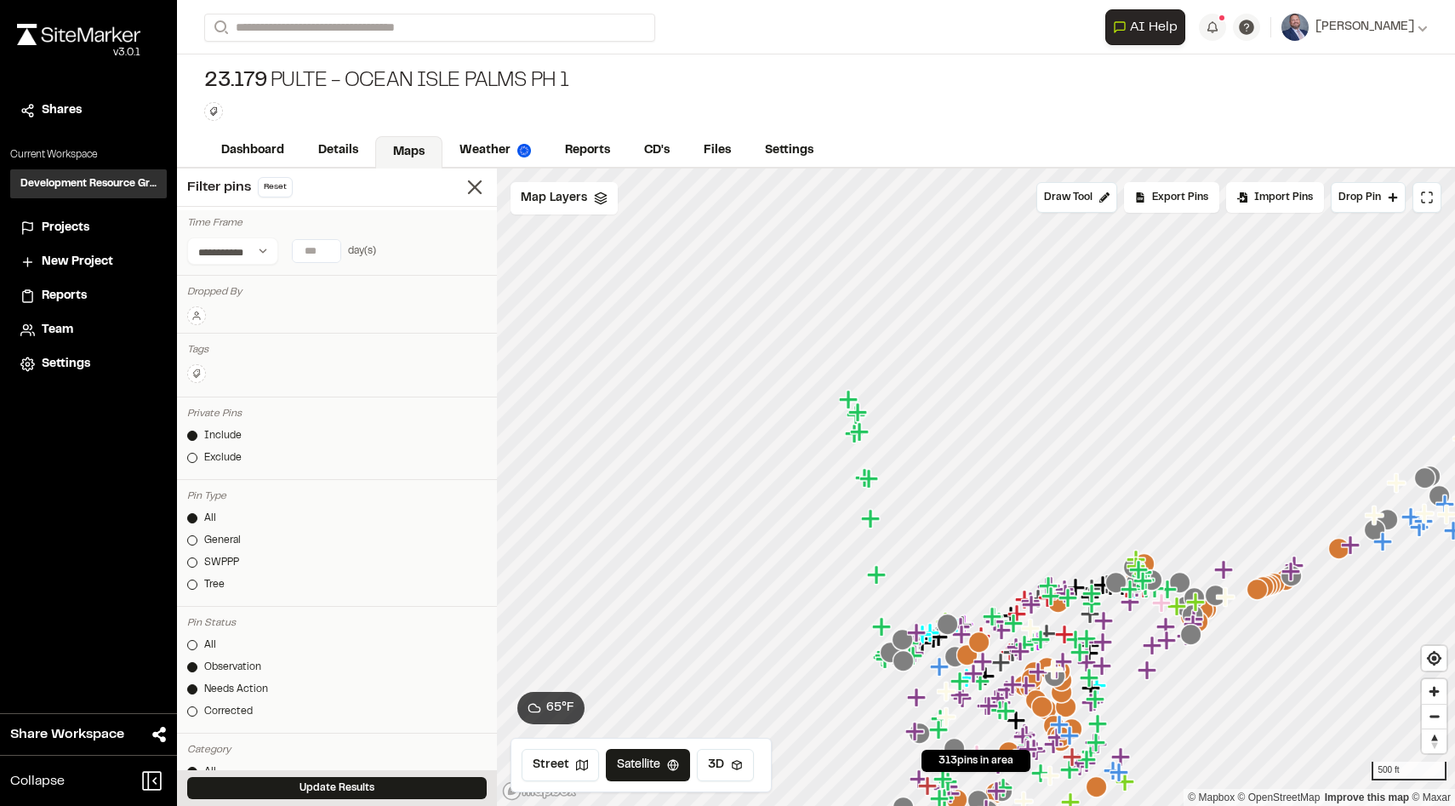
click at [305, 254] on input "number" at bounding box center [317, 251] width 48 height 22
click at [217, 282] on button "[DATE]" at bounding box center [211, 284] width 49 height 27
type input "*"
click at [327, 786] on button "Update Results" at bounding box center [336, 788] width 299 height 22
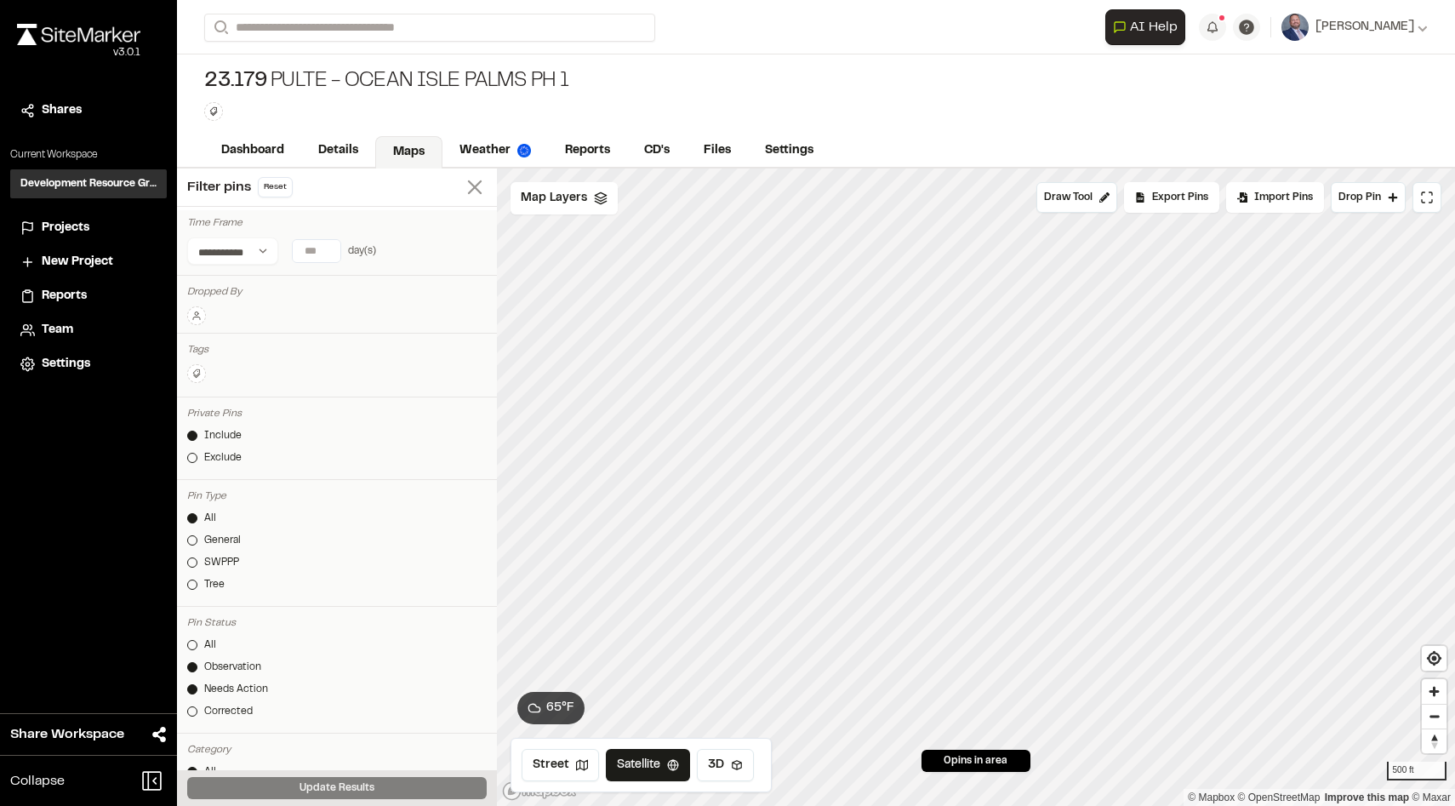
click at [473, 183] on icon at bounding box center [475, 187] width 24 height 24
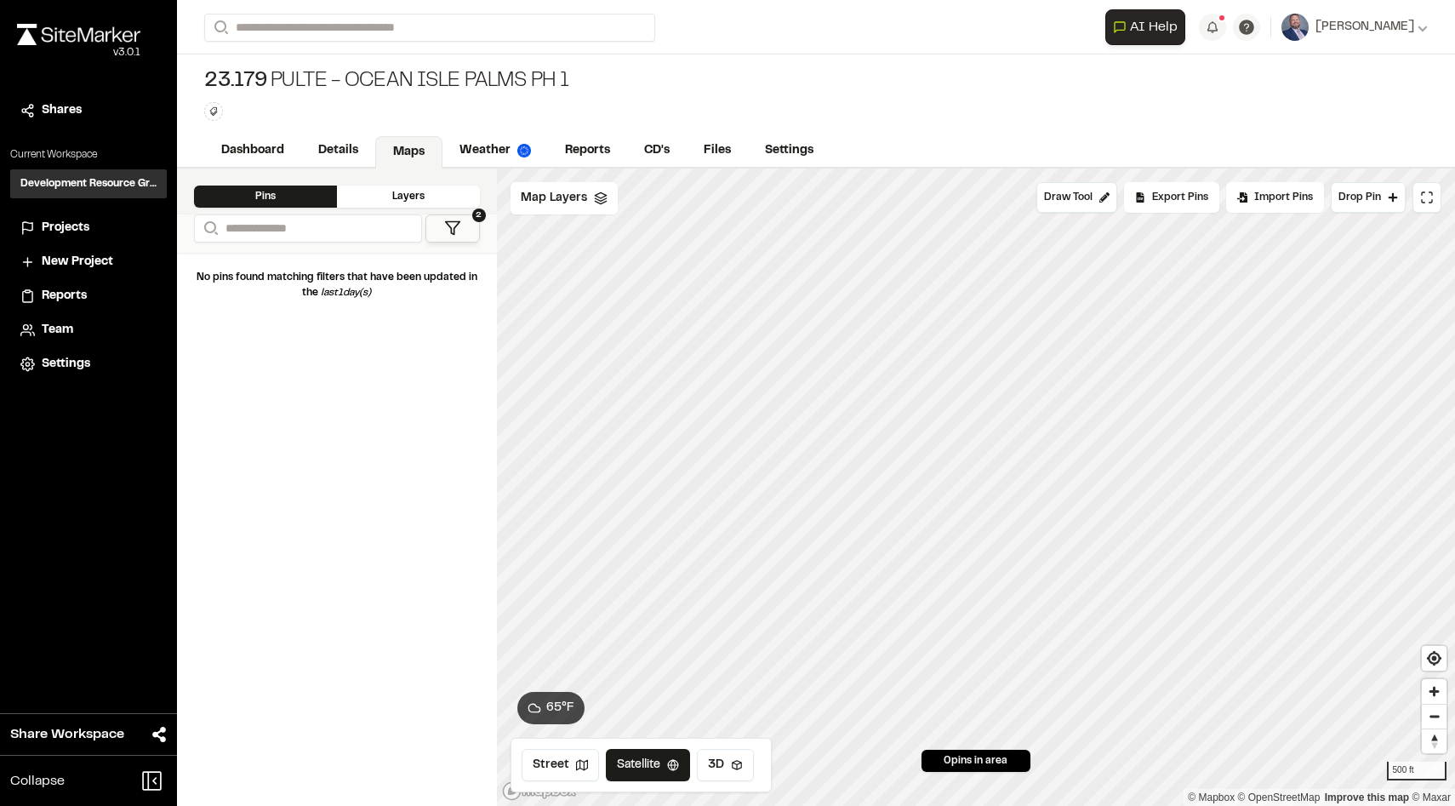
click at [410, 195] on div "Layers" at bounding box center [408, 196] width 143 height 22
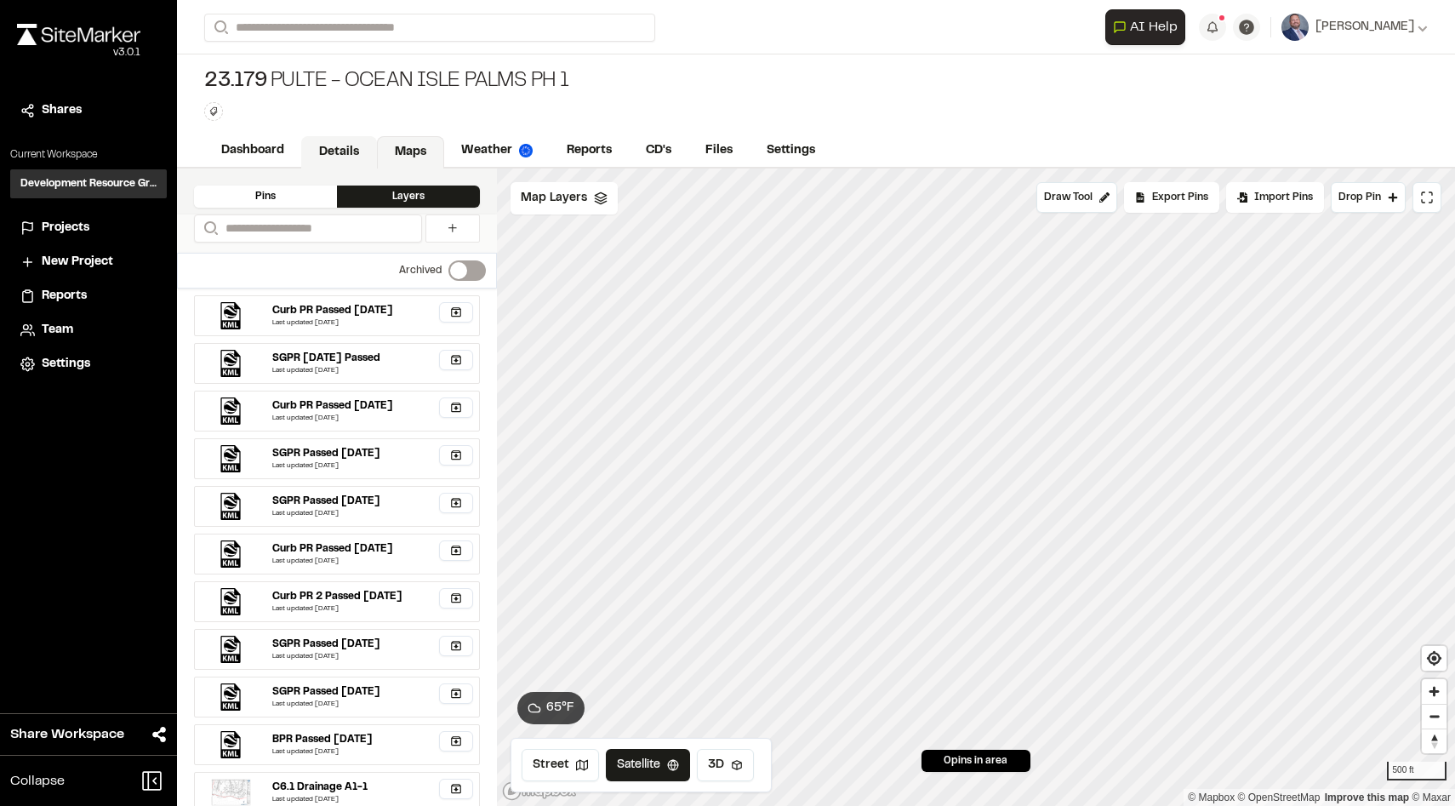
click at [345, 149] on link "Details" at bounding box center [339, 152] width 76 height 32
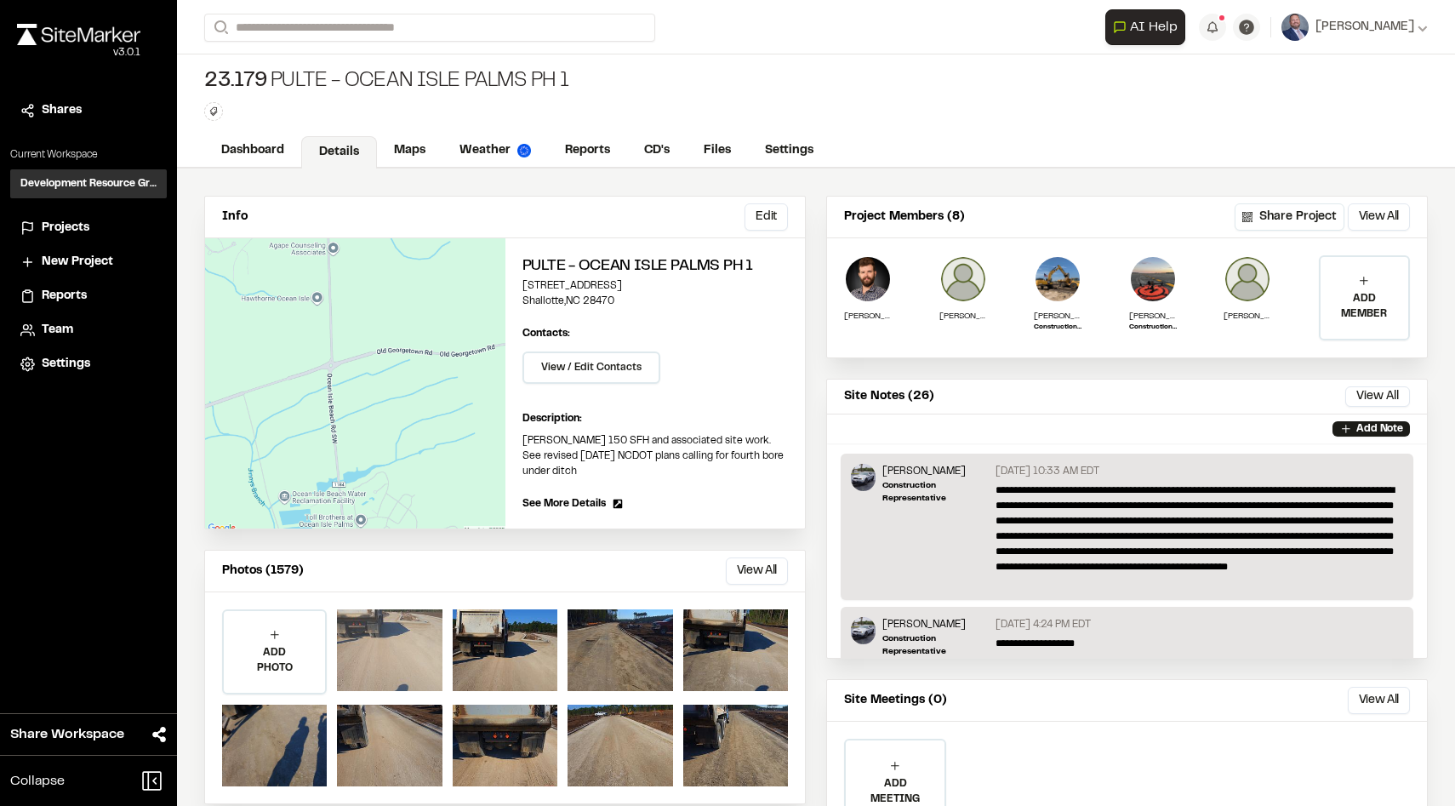
click at [396, 630] on div at bounding box center [389, 650] width 105 height 82
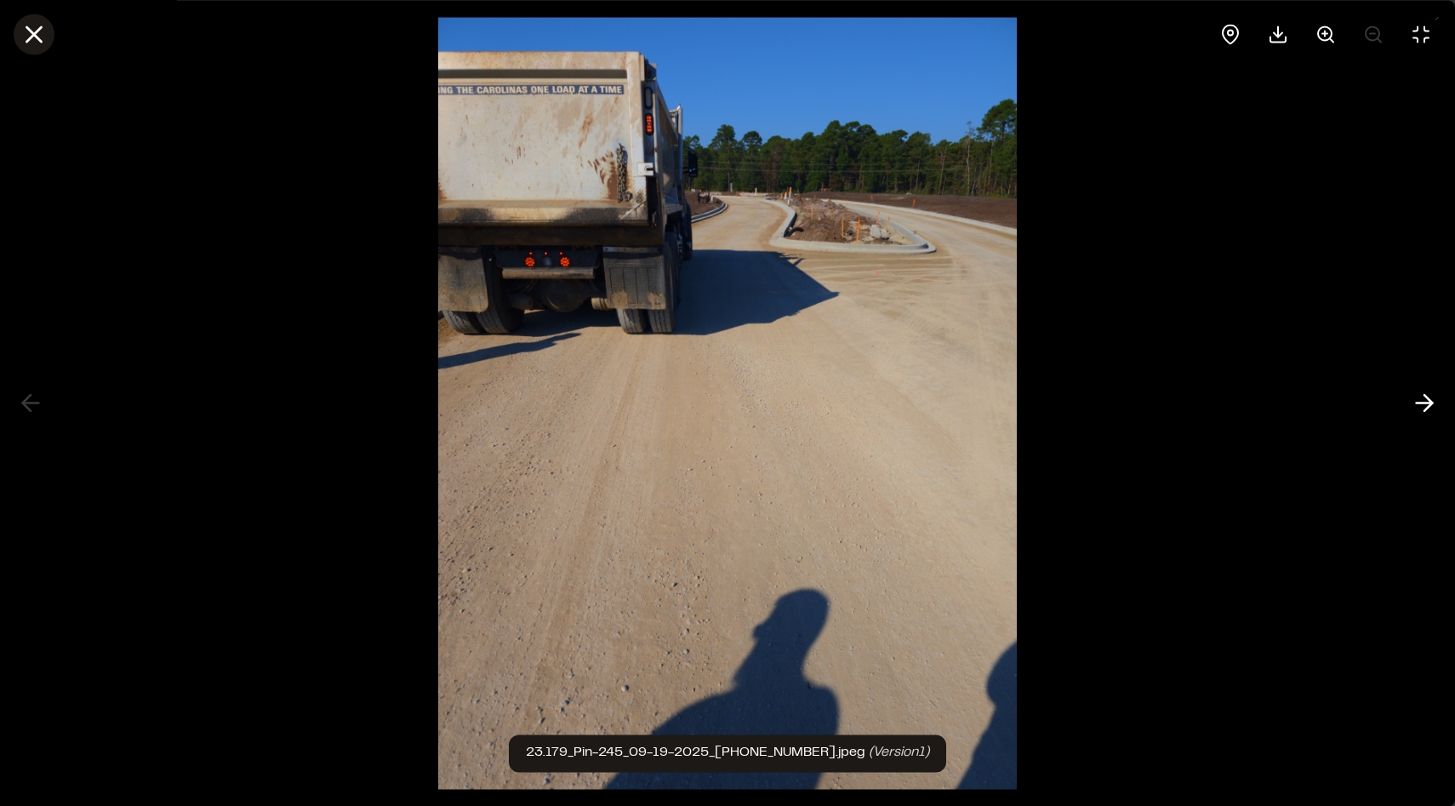
click at [33, 34] on line at bounding box center [34, 34] width 14 height 14
